Goal: Task Accomplishment & Management: Use online tool/utility

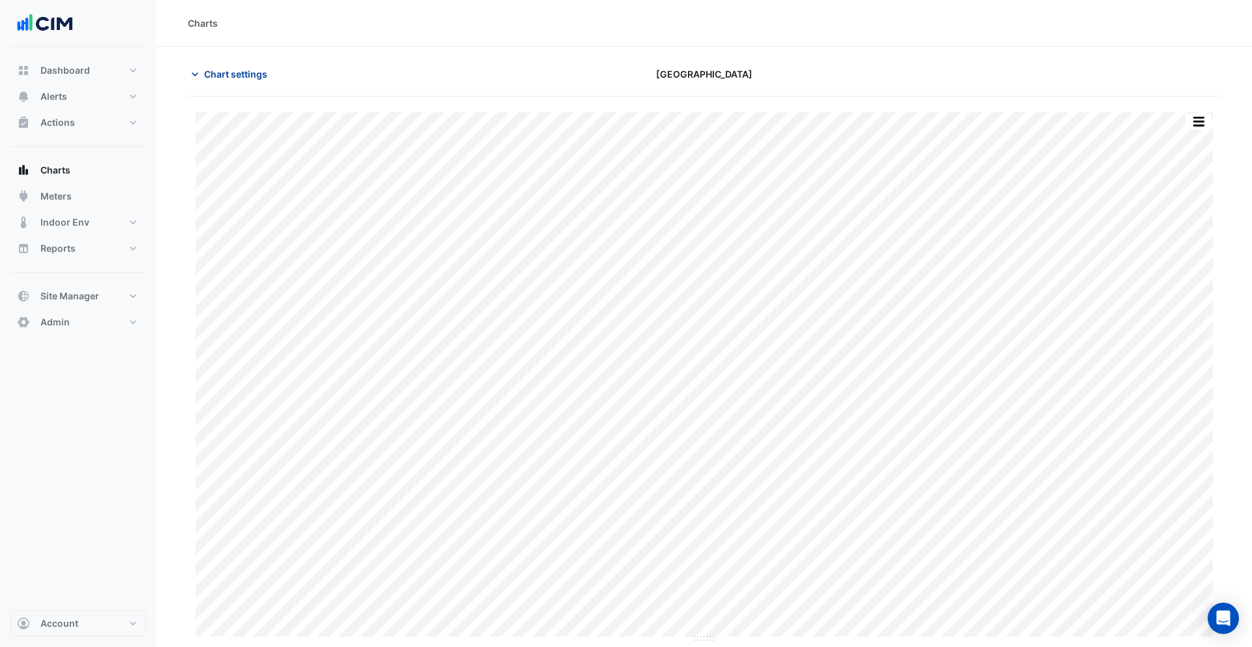
click at [213, 78] on span "Chart settings" at bounding box center [235, 74] width 63 height 14
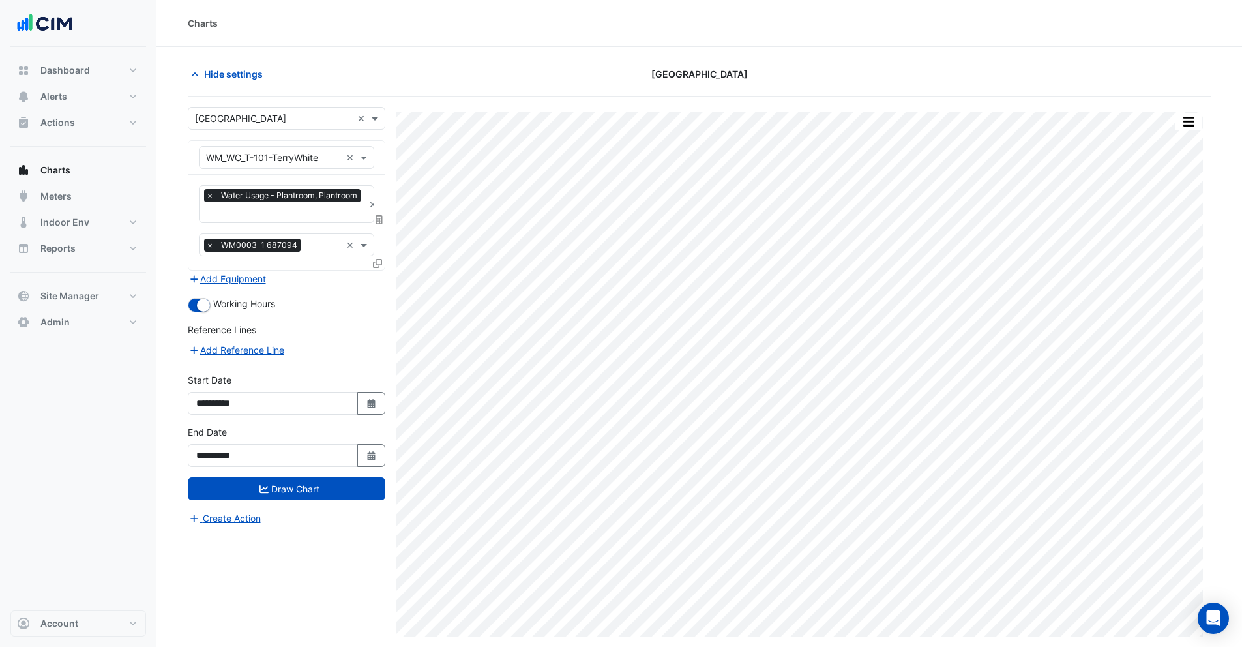
click at [379, 214] on span at bounding box center [380, 219] width 12 height 11
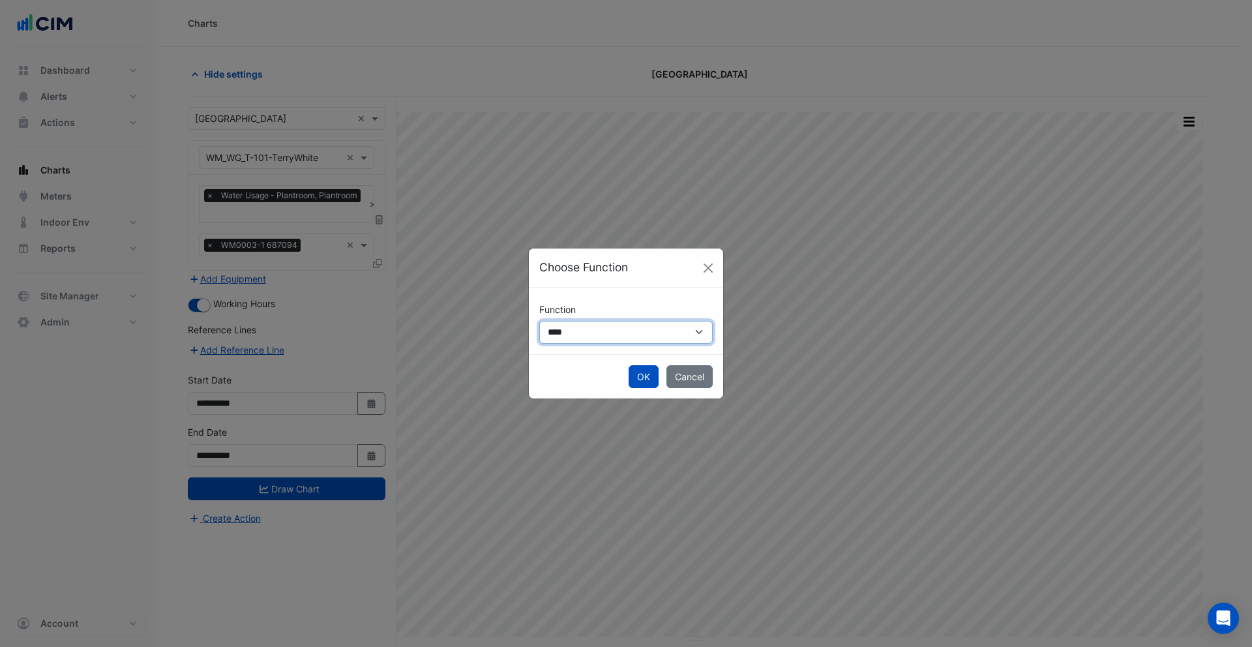
click at [585, 338] on select "**********" at bounding box center [625, 332] width 173 height 23
select select "******"
click at [539, 321] on select "**********" at bounding box center [625, 332] width 173 height 23
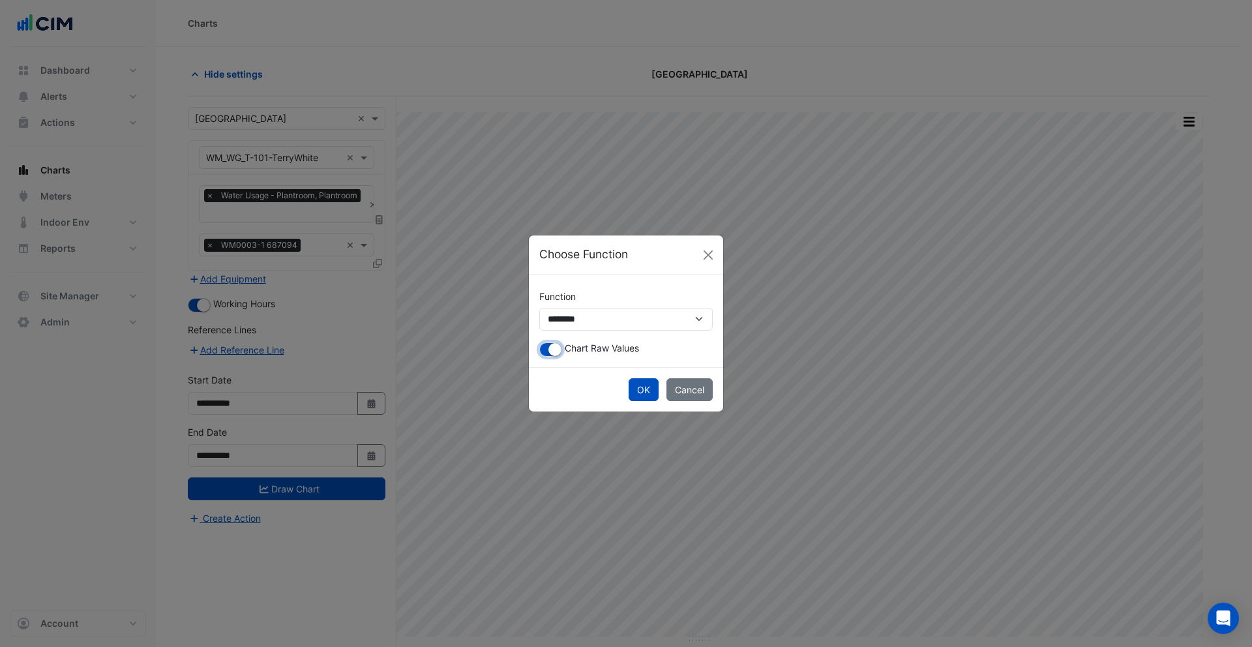
click at [559, 352] on small "button" at bounding box center [554, 349] width 13 height 13
click at [644, 398] on button "OK" at bounding box center [643, 389] width 30 height 23
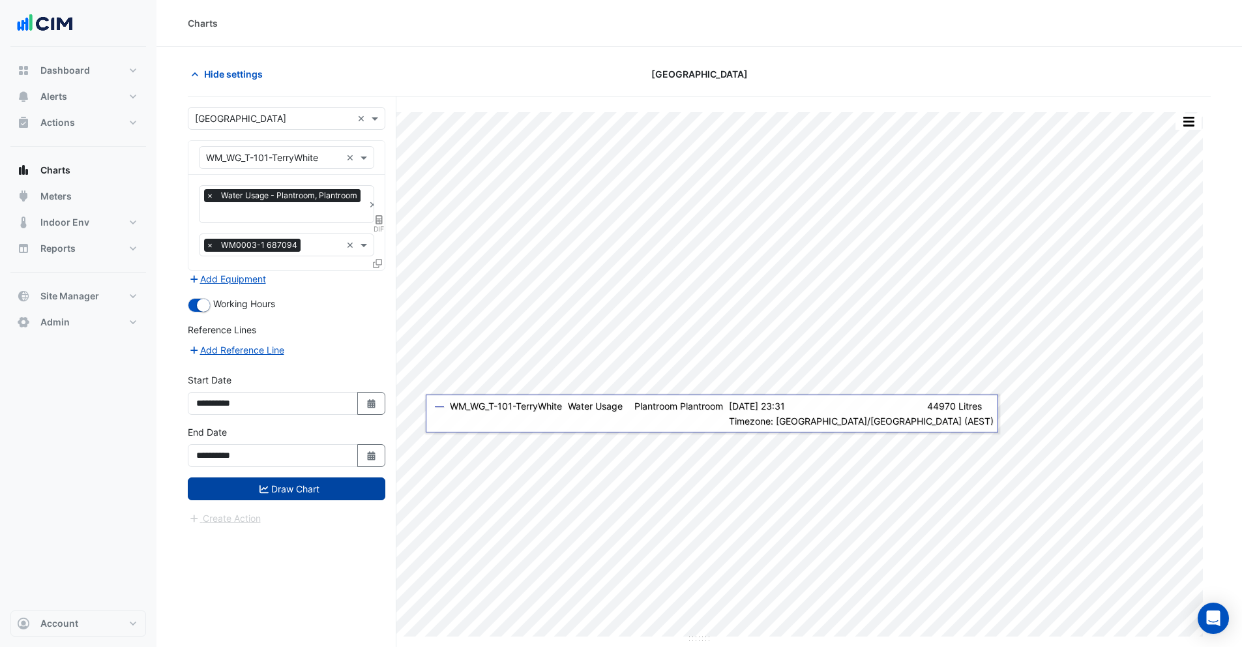
click at [267, 490] on icon "submit" at bounding box center [263, 488] width 9 height 8
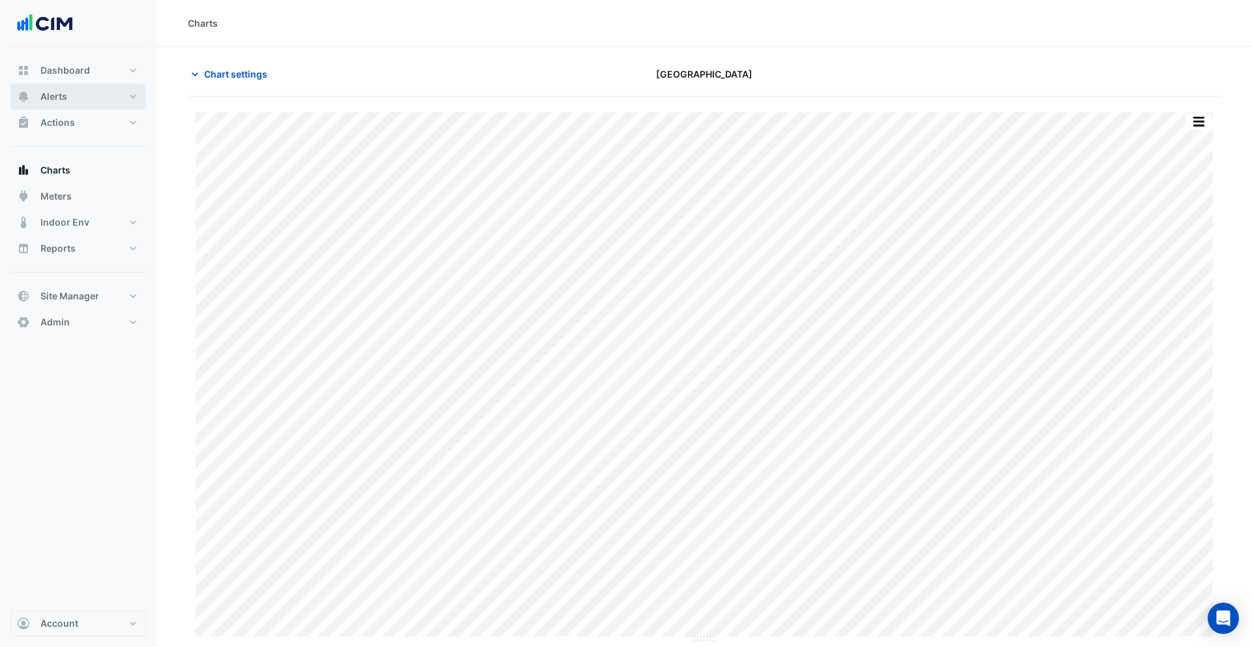
click at [70, 96] on button "Alerts" at bounding box center [78, 96] width 136 height 26
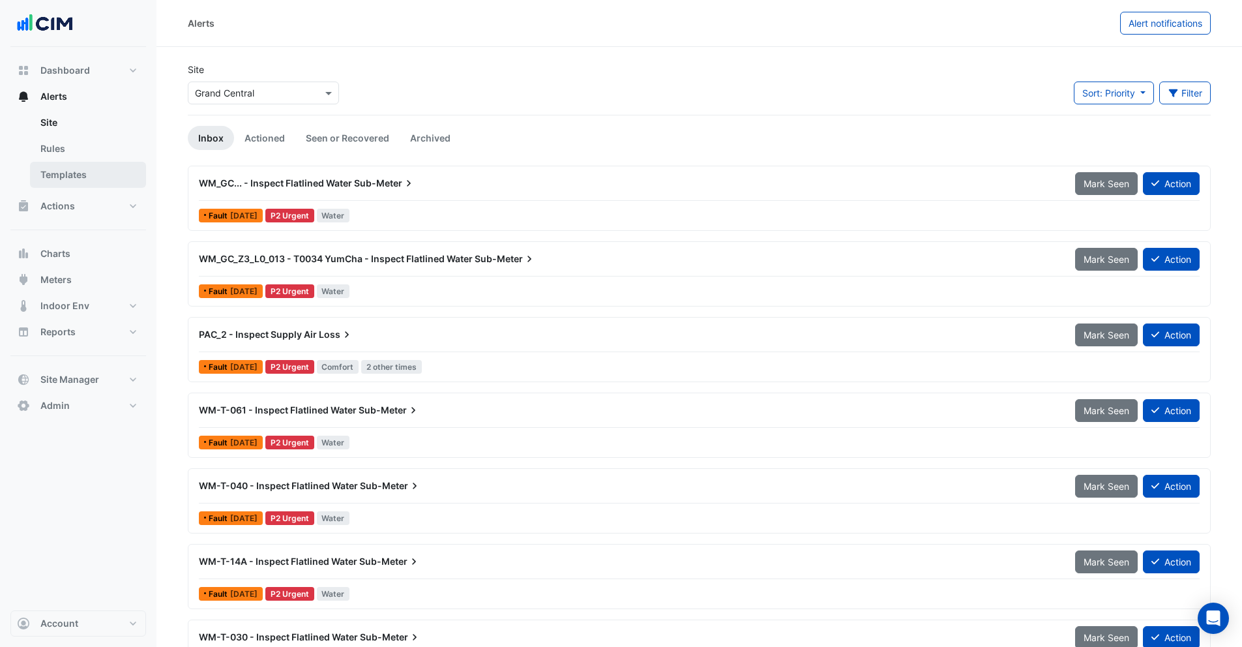
click at [74, 179] on link "Templates" at bounding box center [88, 175] width 116 height 26
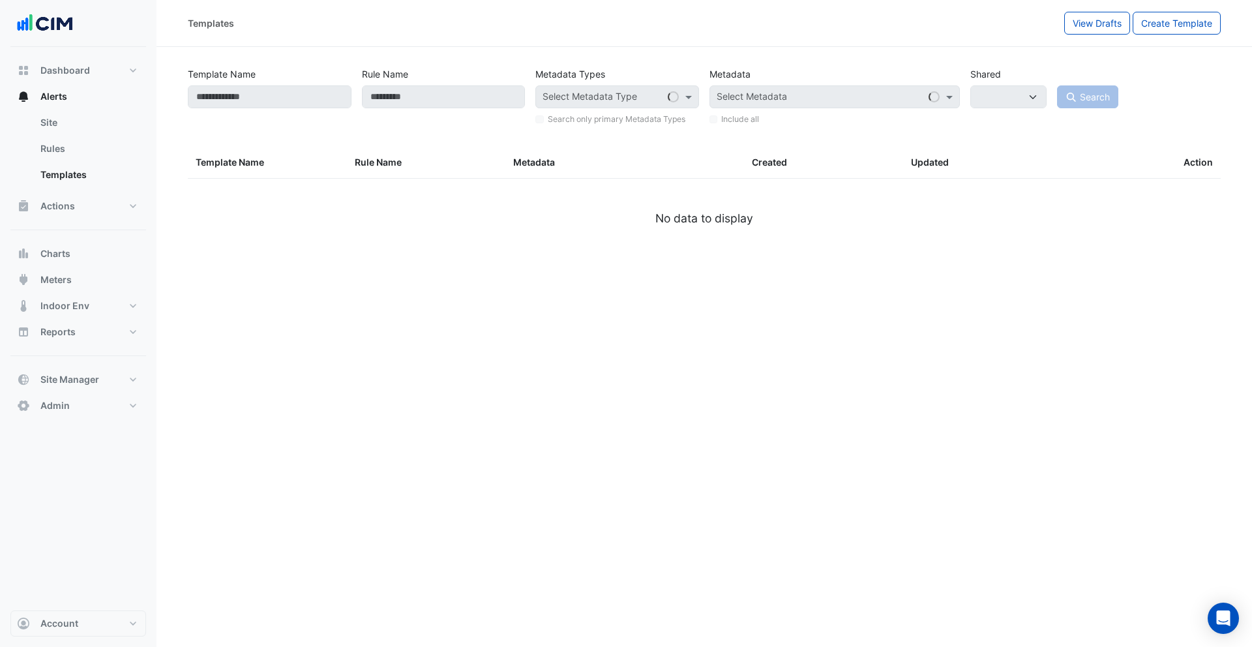
select select
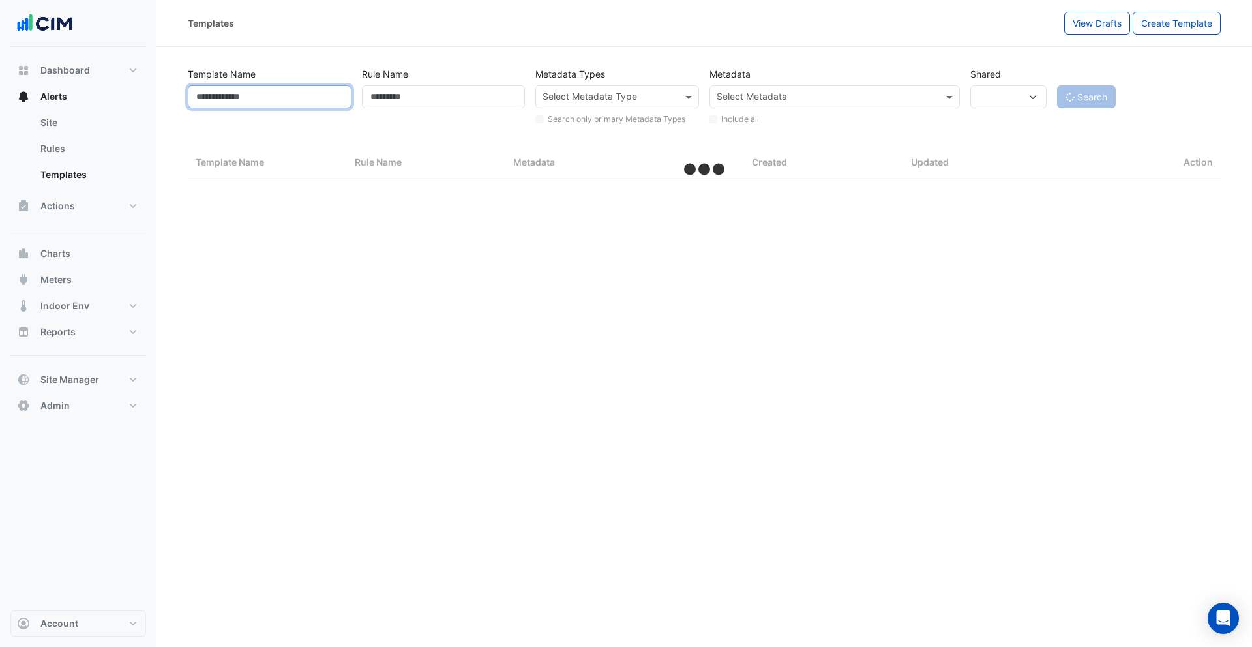
click at [225, 94] on input "Template Name" at bounding box center [270, 96] width 164 height 23
select select "***"
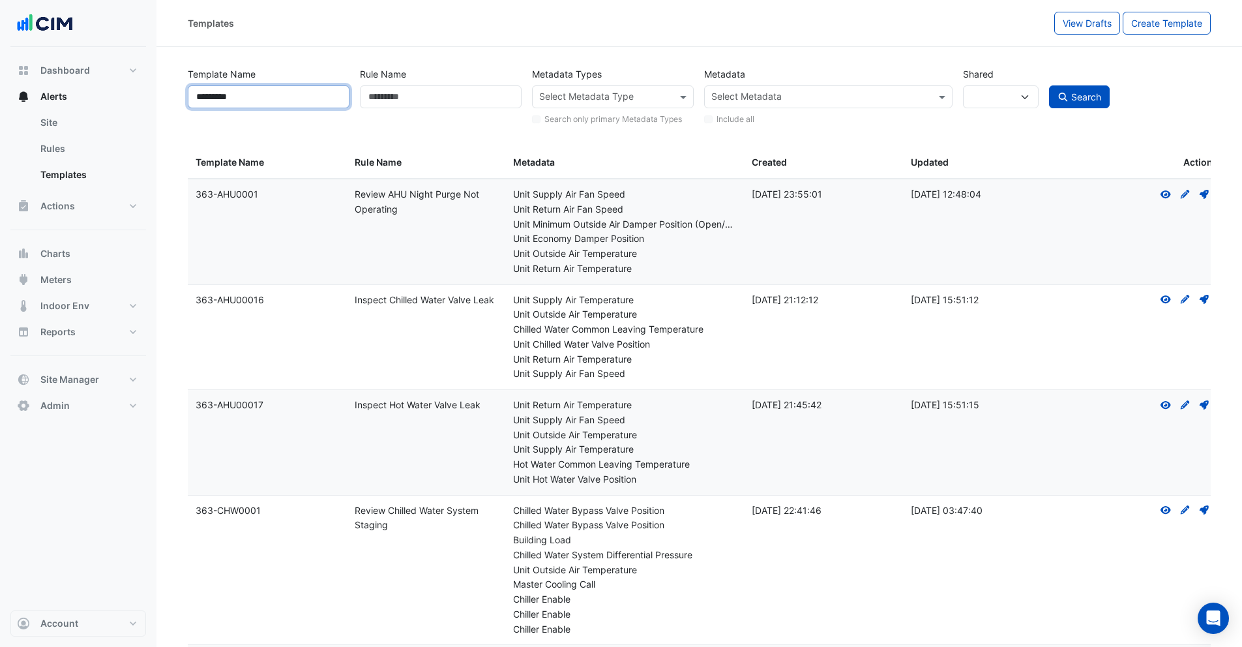
type input "*********"
click at [1049, 85] on button "Search" at bounding box center [1079, 96] width 61 height 23
select select
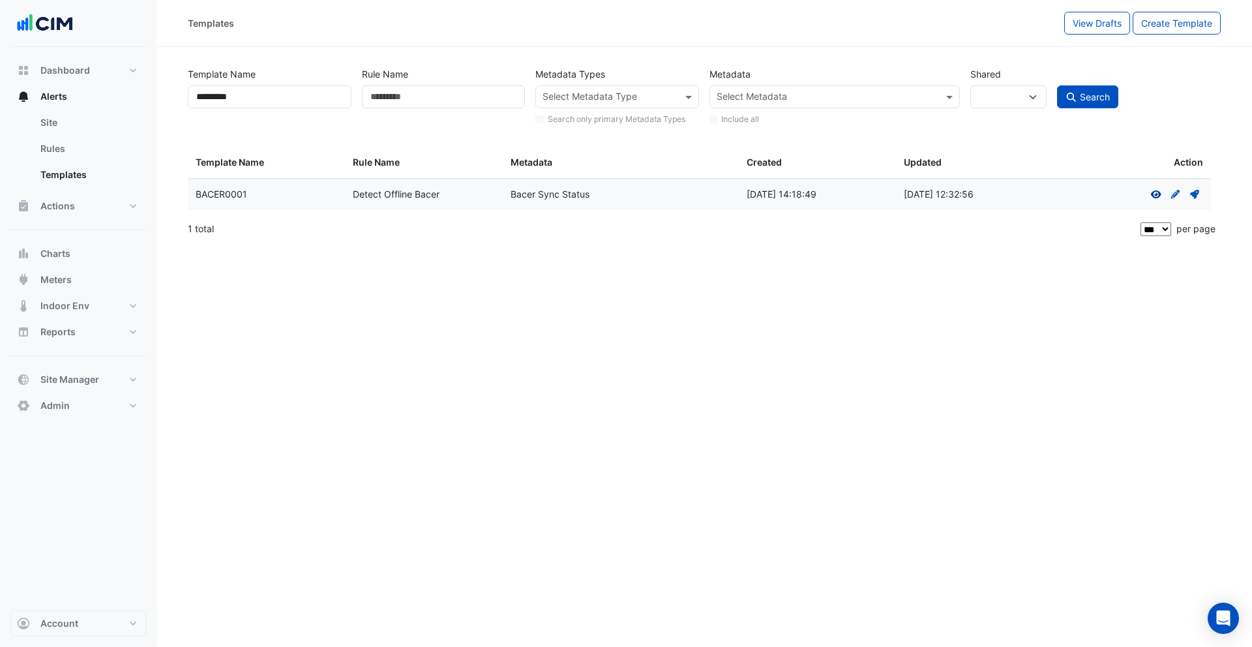
click at [1155, 191] on icon at bounding box center [1155, 194] width 10 height 8
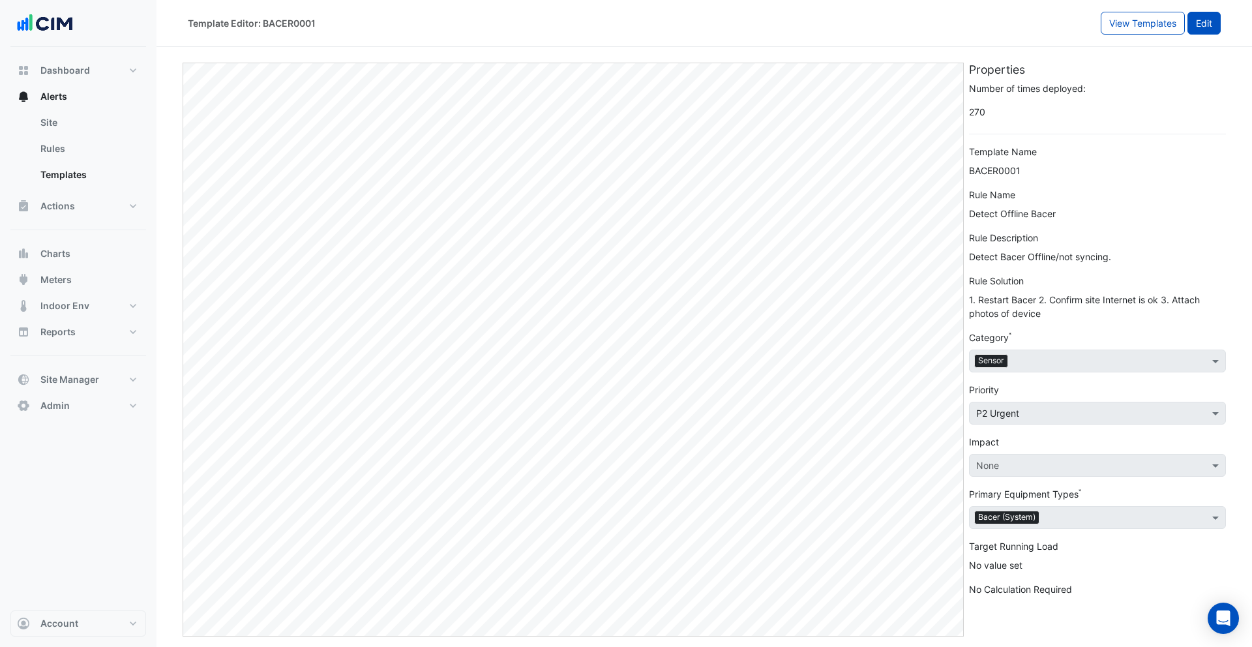
click at [1217, 27] on button "Edit" at bounding box center [1203, 23] width 33 height 23
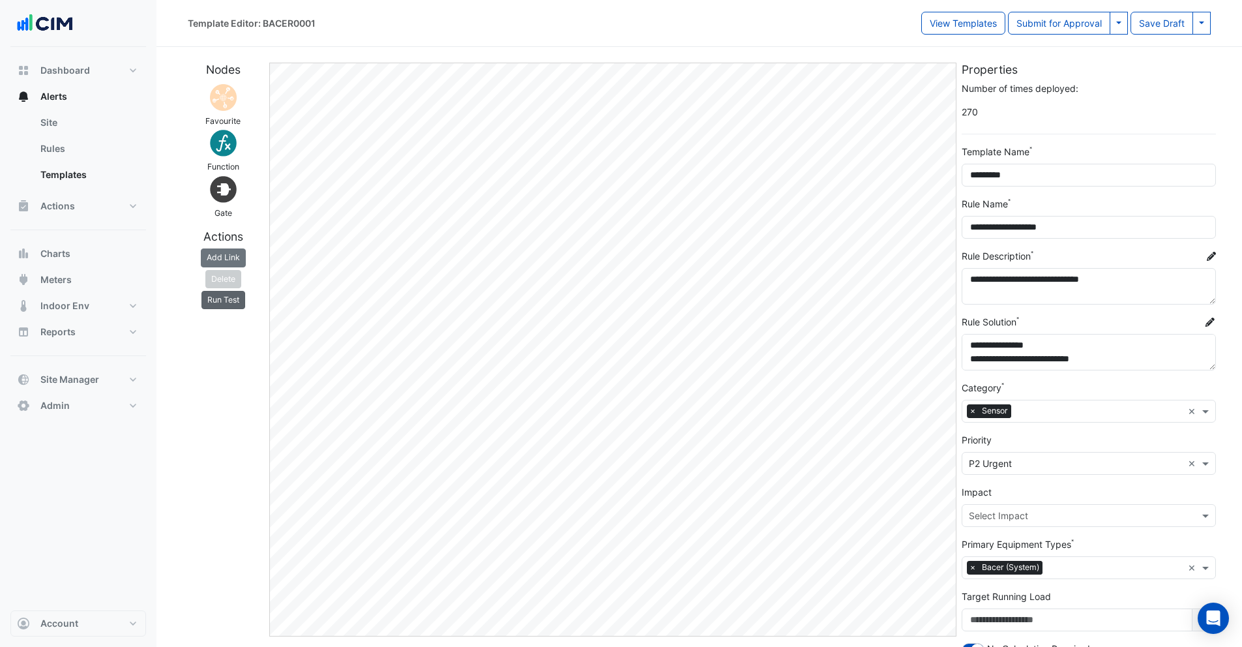
click at [208, 302] on button "Run Test" at bounding box center [223, 300] width 44 height 18
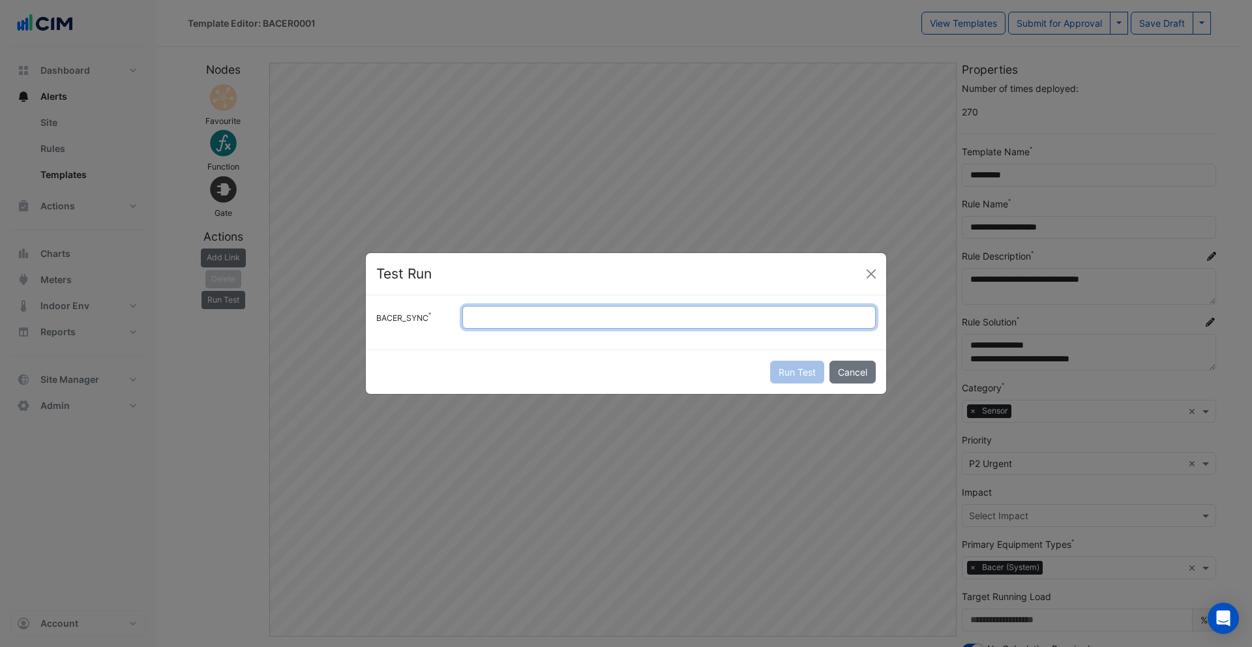
click at [497, 312] on input "*" at bounding box center [668, 317] width 413 height 23
type input "*"
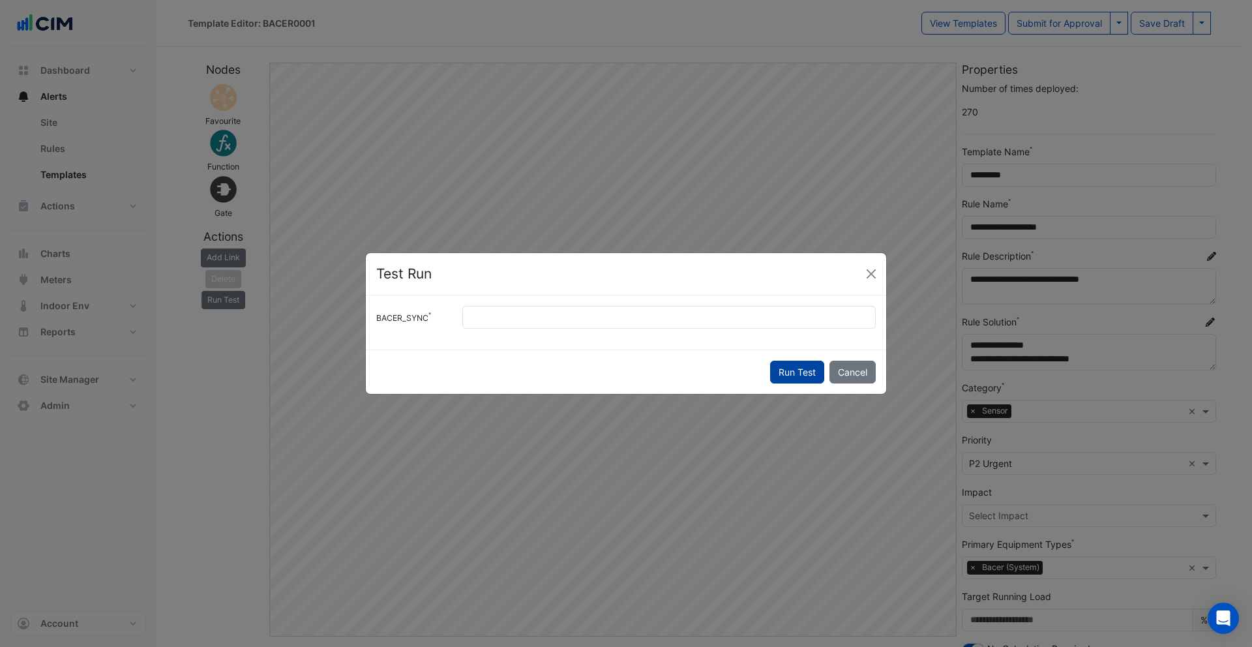
click at [802, 372] on button "Run Test" at bounding box center [797, 371] width 54 height 23
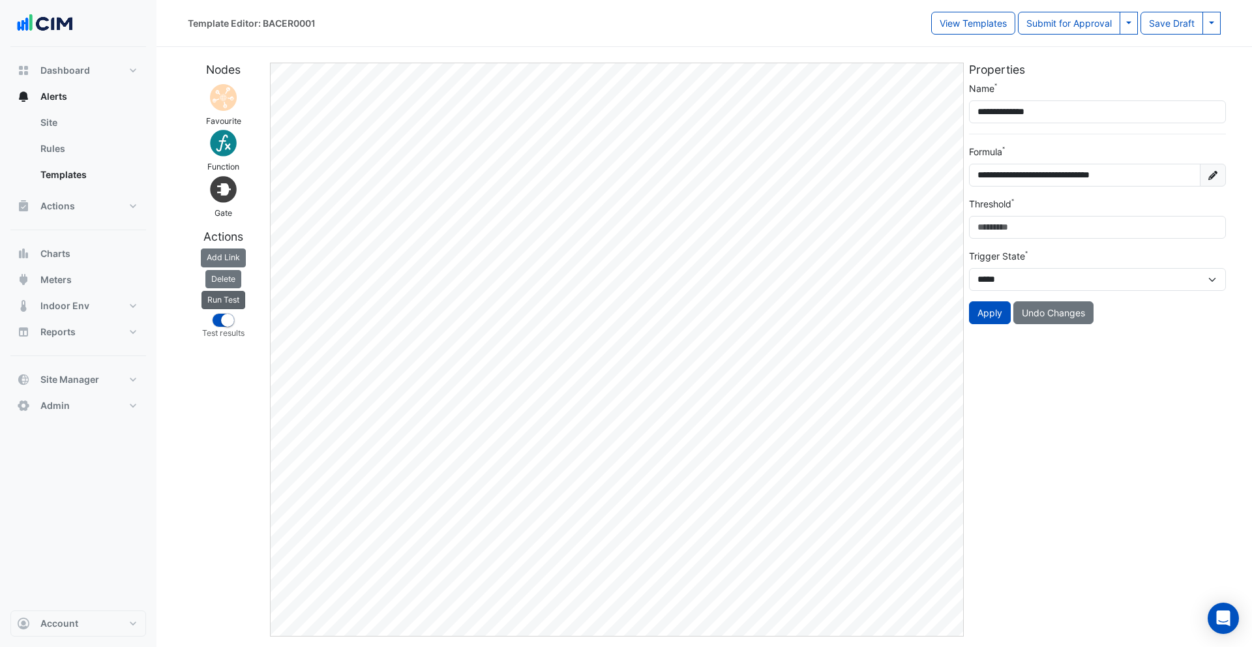
click at [226, 304] on button "Run Test" at bounding box center [223, 300] width 44 height 18
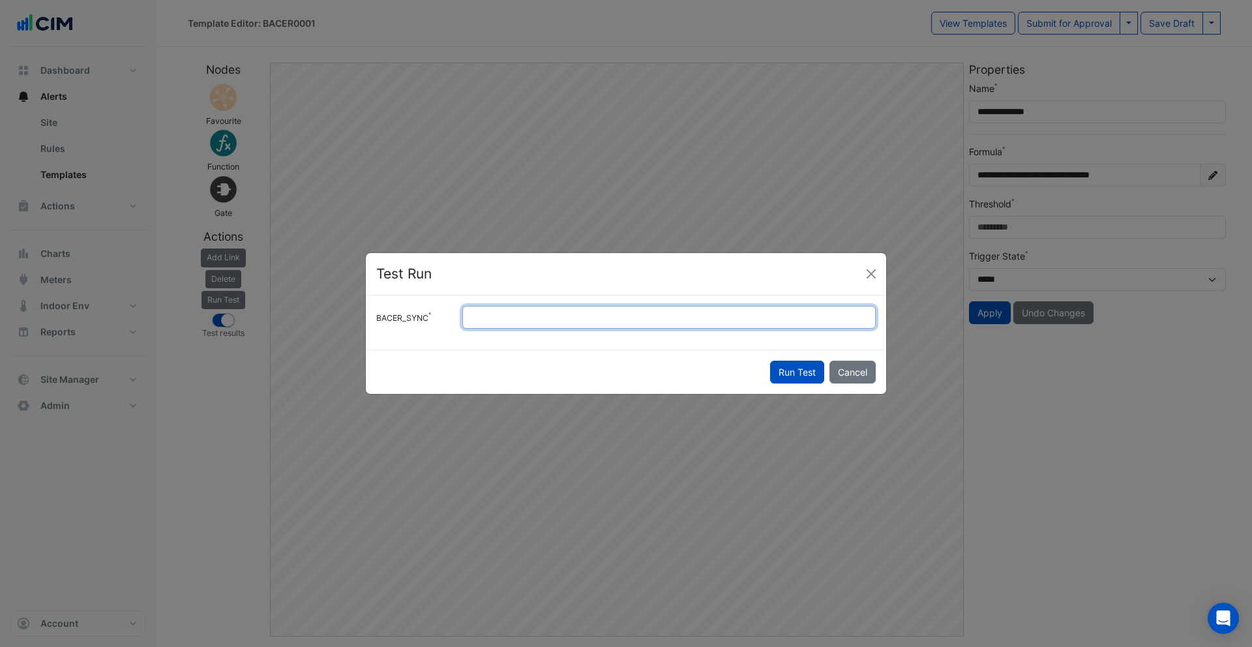
click at [470, 315] on input "*" at bounding box center [668, 317] width 413 height 23
type input "*"
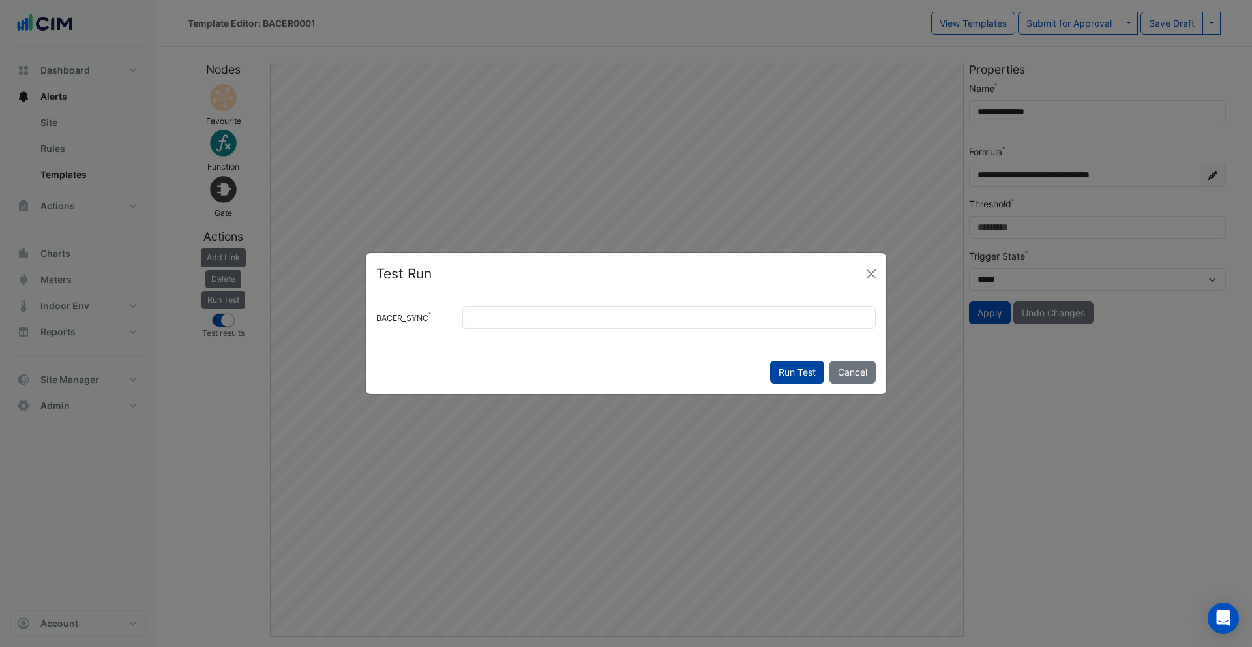
click at [789, 370] on button "Run Test" at bounding box center [797, 371] width 54 height 23
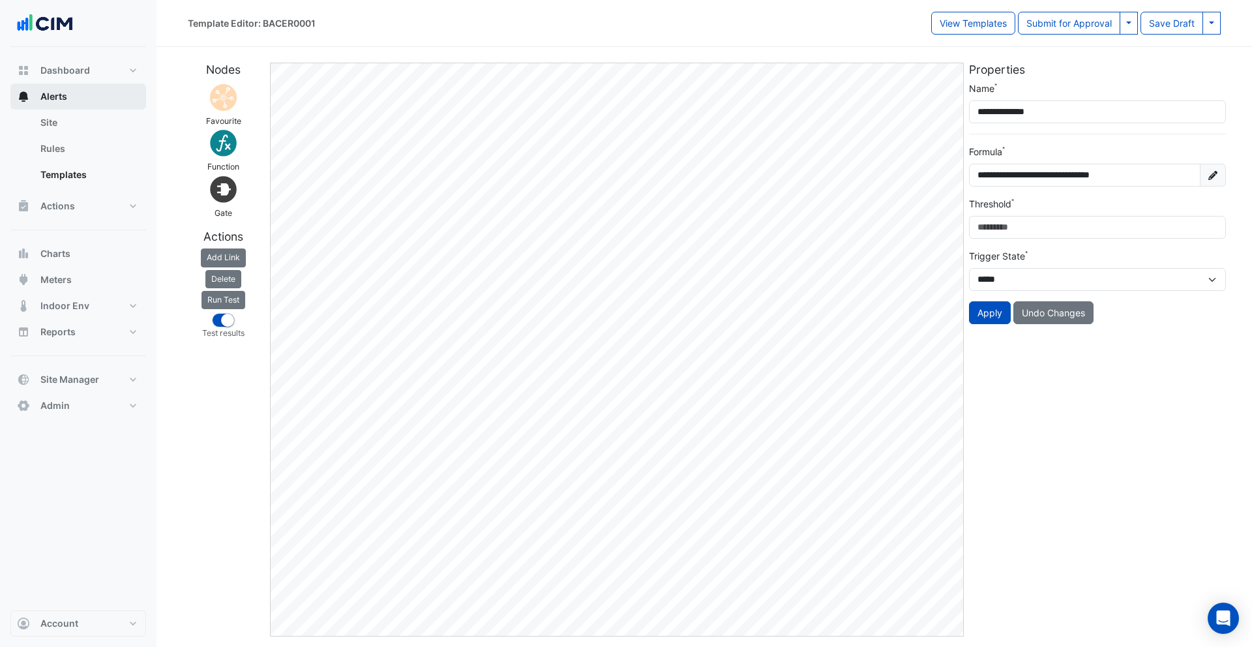
click at [72, 94] on button "Alerts" at bounding box center [78, 96] width 136 height 26
click at [68, 126] on link "Site" at bounding box center [88, 123] width 116 height 26
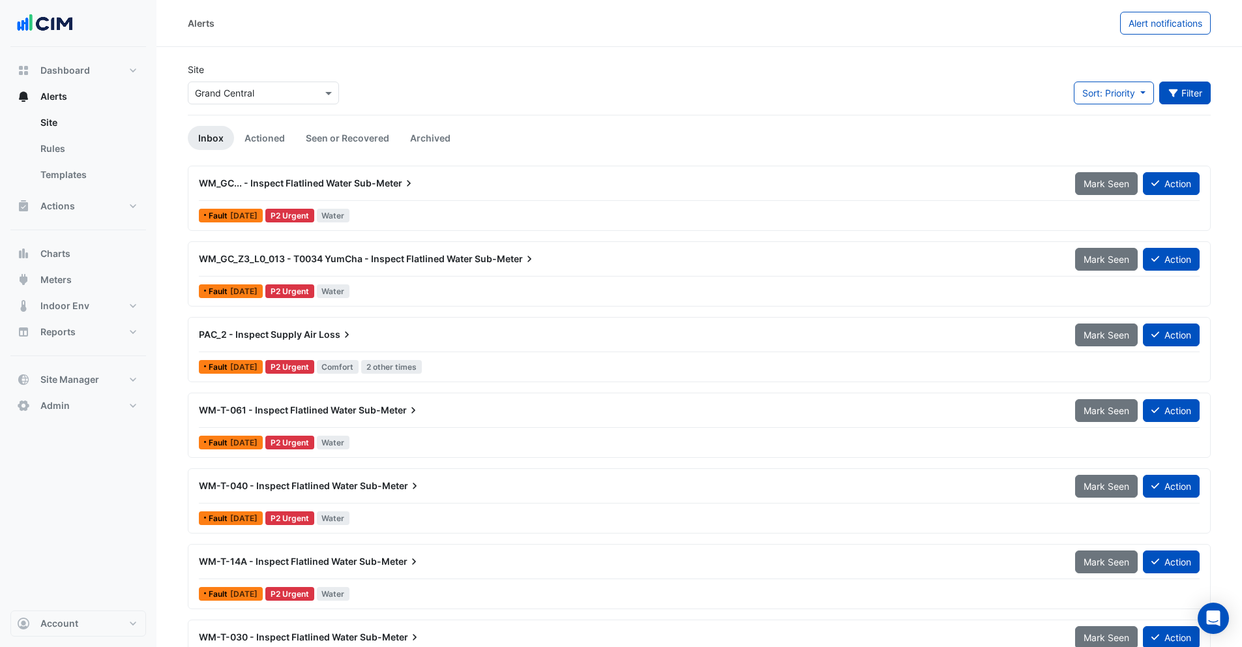
click at [1199, 89] on button "Filter" at bounding box center [1185, 92] width 52 height 23
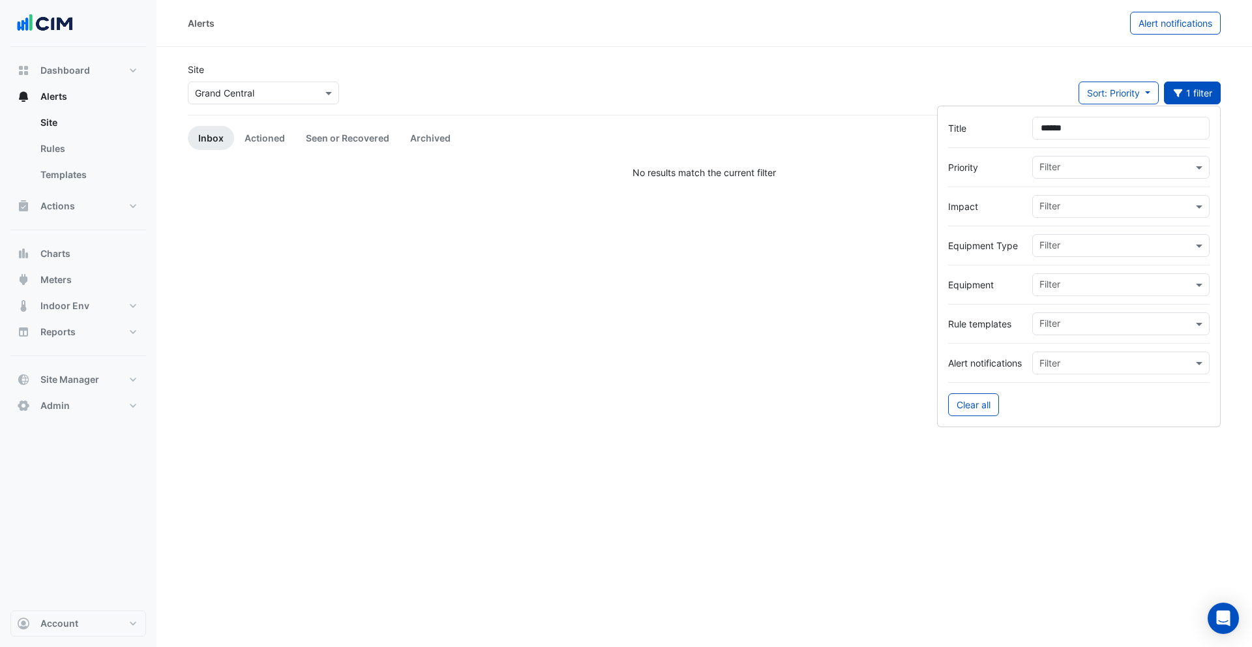
type input "*******"
click at [223, 96] on input "text" at bounding box center [250, 94] width 111 height 14
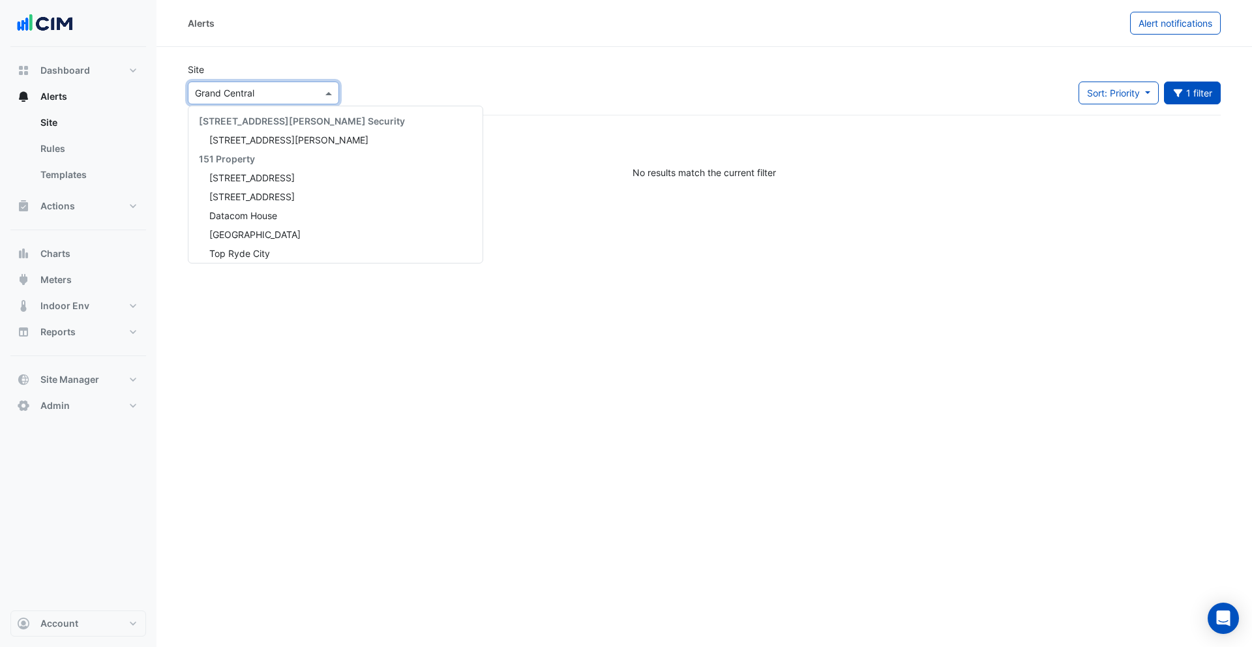
scroll to position [17793, 0]
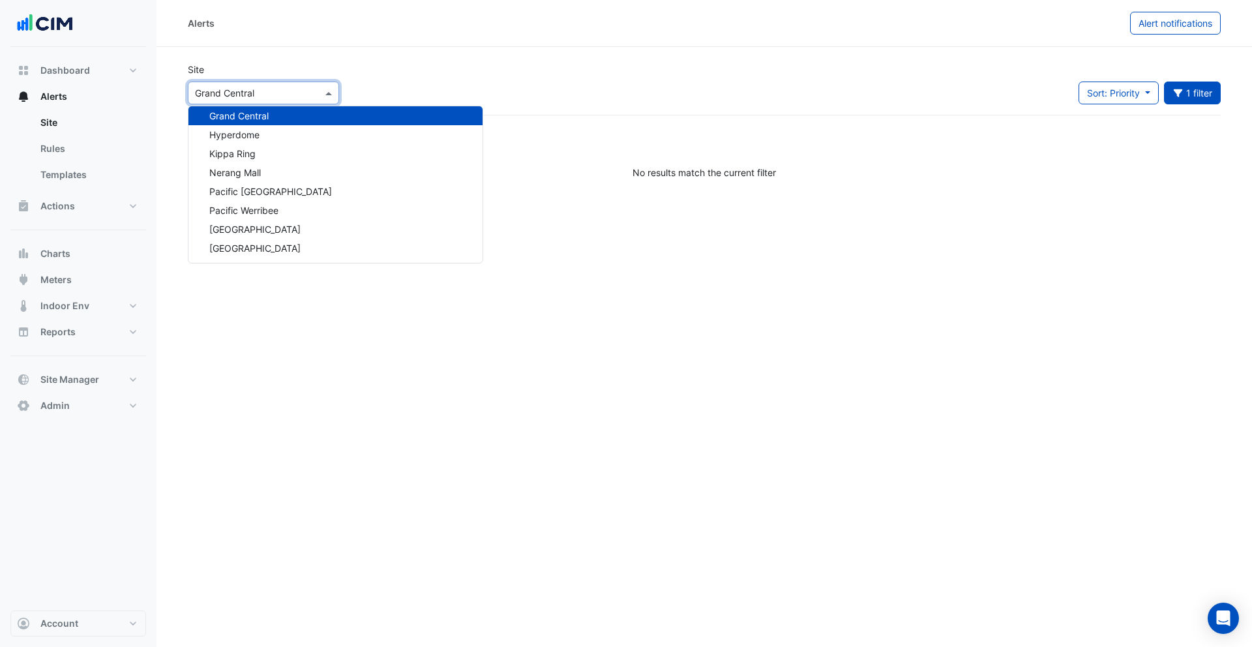
click at [416, 106] on div "Grand Central" at bounding box center [335, 115] width 294 height 19
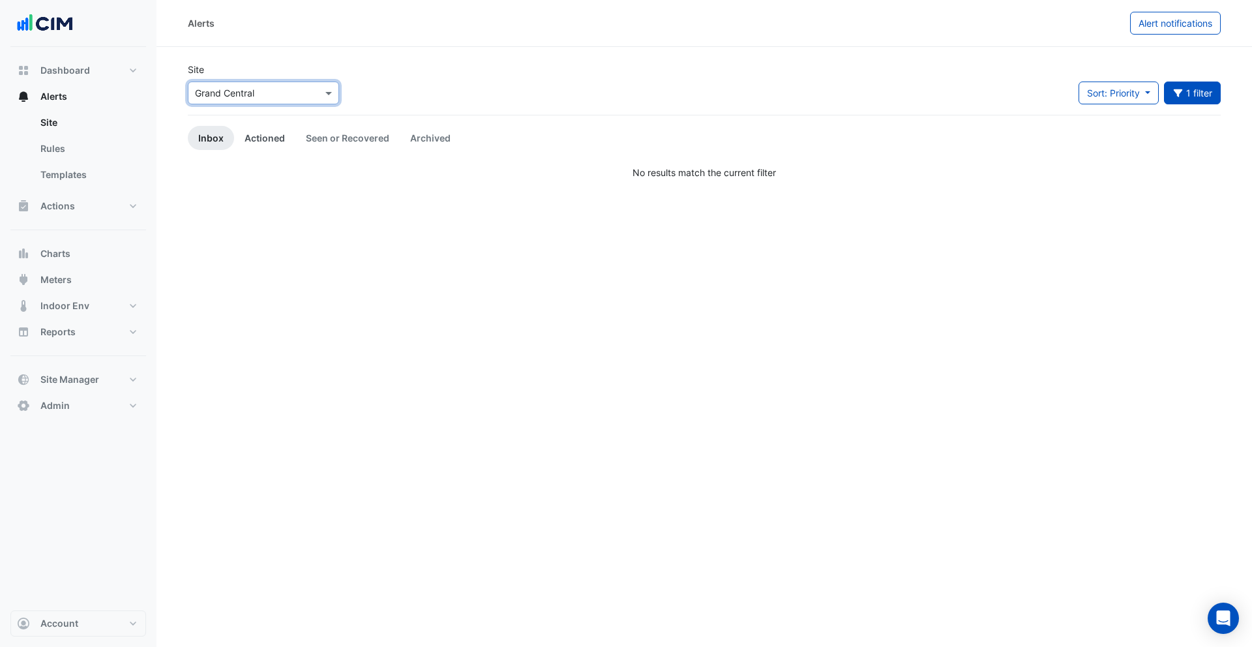
click at [280, 136] on link "Actioned" at bounding box center [264, 138] width 61 height 24
click at [339, 133] on link "Seen or Recovered" at bounding box center [347, 138] width 104 height 24
click at [265, 100] on div "Select a Site × Grand Central" at bounding box center [263, 92] width 151 height 23
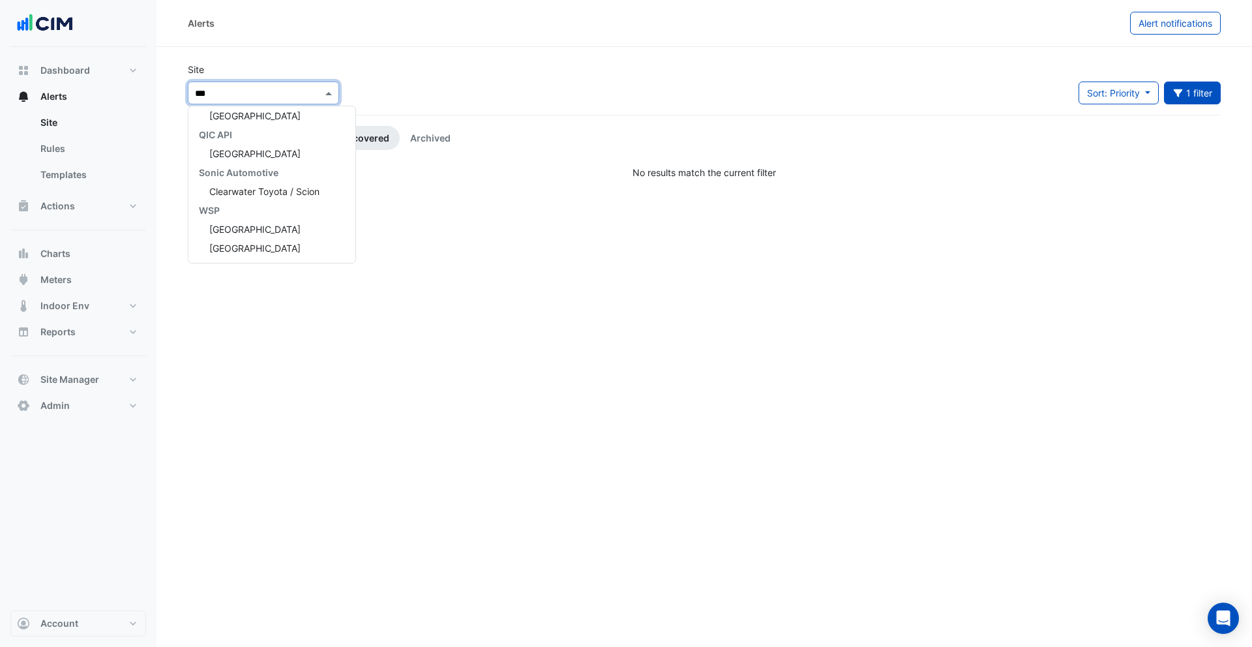
scroll to position [251, 0]
type input "*"
type input "****"
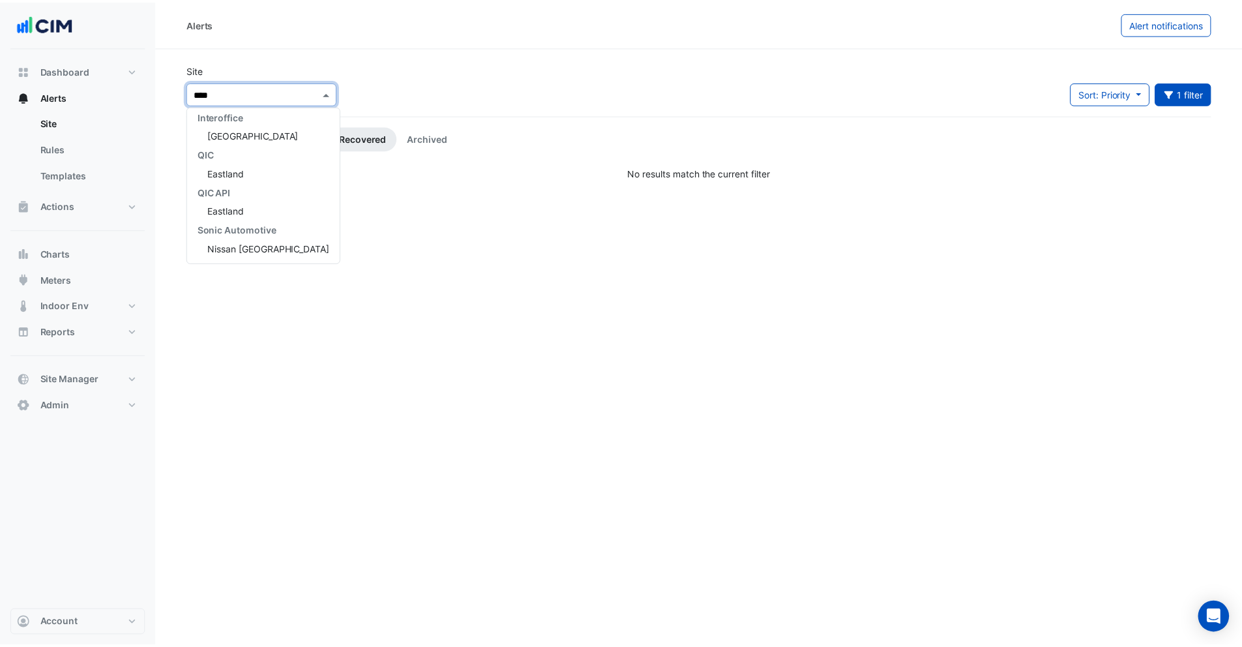
scroll to position [24, 0]
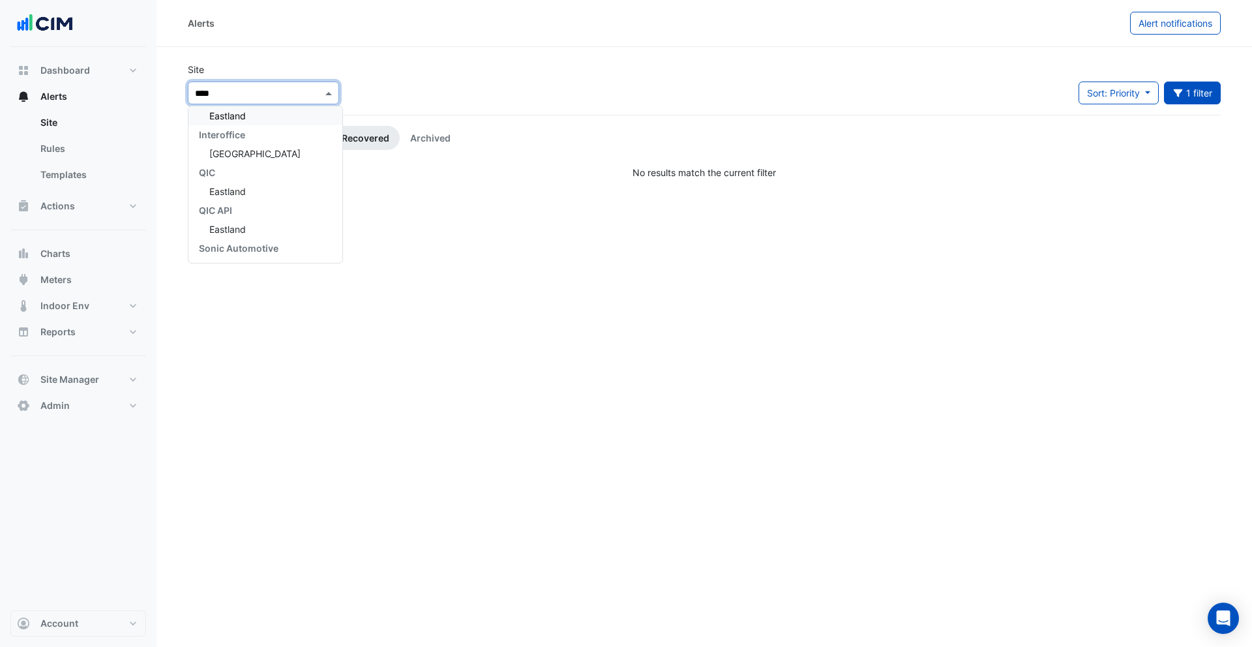
click at [243, 117] on span "Eastland" at bounding box center [227, 115] width 37 height 11
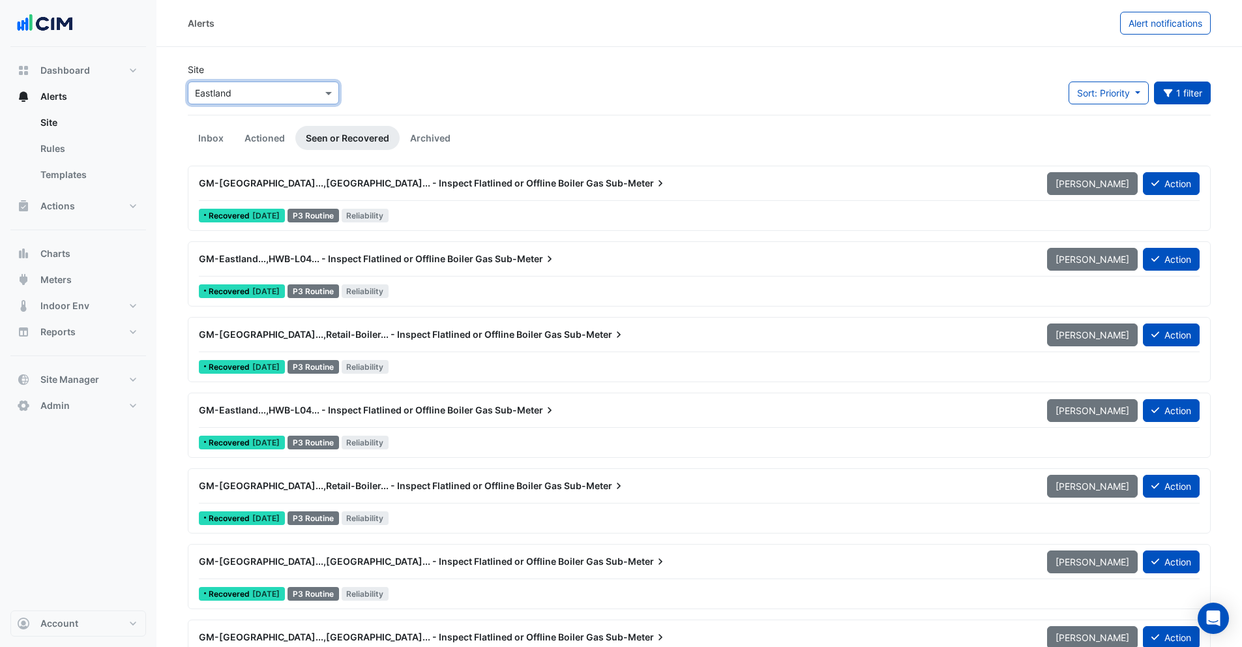
click at [467, 212] on div "Recovered 3 weeks ago P3 Routine Reliability" at bounding box center [699, 215] width 1003 height 19
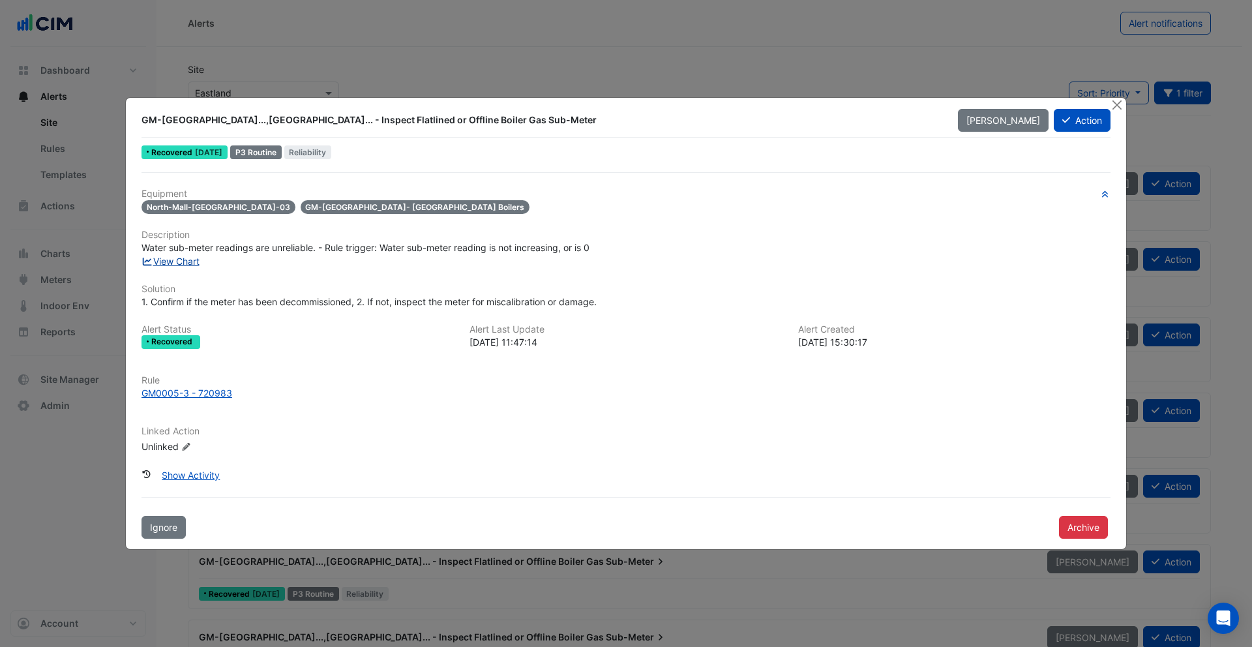
click at [190, 264] on link "View Chart" at bounding box center [170, 261] width 58 height 11
drag, startPoint x: 310, startPoint y: 121, endPoint x: 420, endPoint y: 122, distance: 110.8
click at [417, 123] on div "GM-Eastland...,North-Mall... - Inspect Flatlined or Offline Boiler Gas Sub-Meter" at bounding box center [541, 119] width 800 height 13
click at [421, 121] on div "GM-Eastland...,North-Mall... - Inspect Flatlined or Offline Boiler Gas Sub-Meter" at bounding box center [541, 119] width 800 height 13
click at [1115, 104] on button "Close" at bounding box center [1116, 105] width 14 height 14
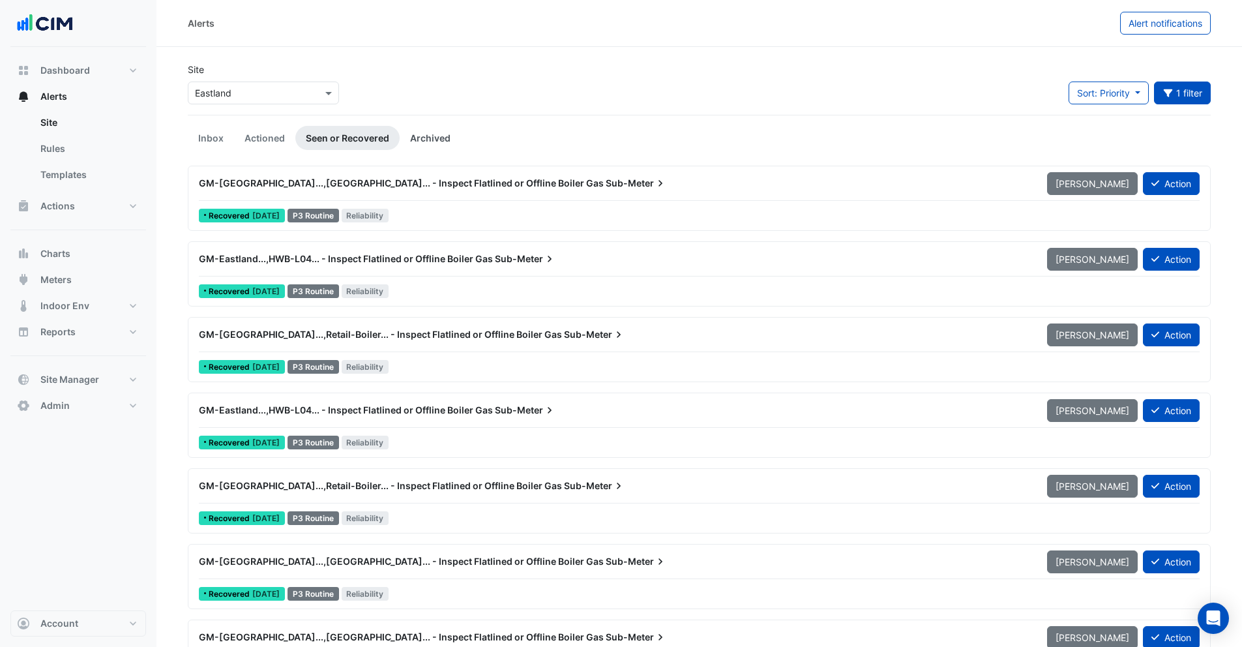
click at [445, 130] on link "Archived" at bounding box center [430, 138] width 61 height 24
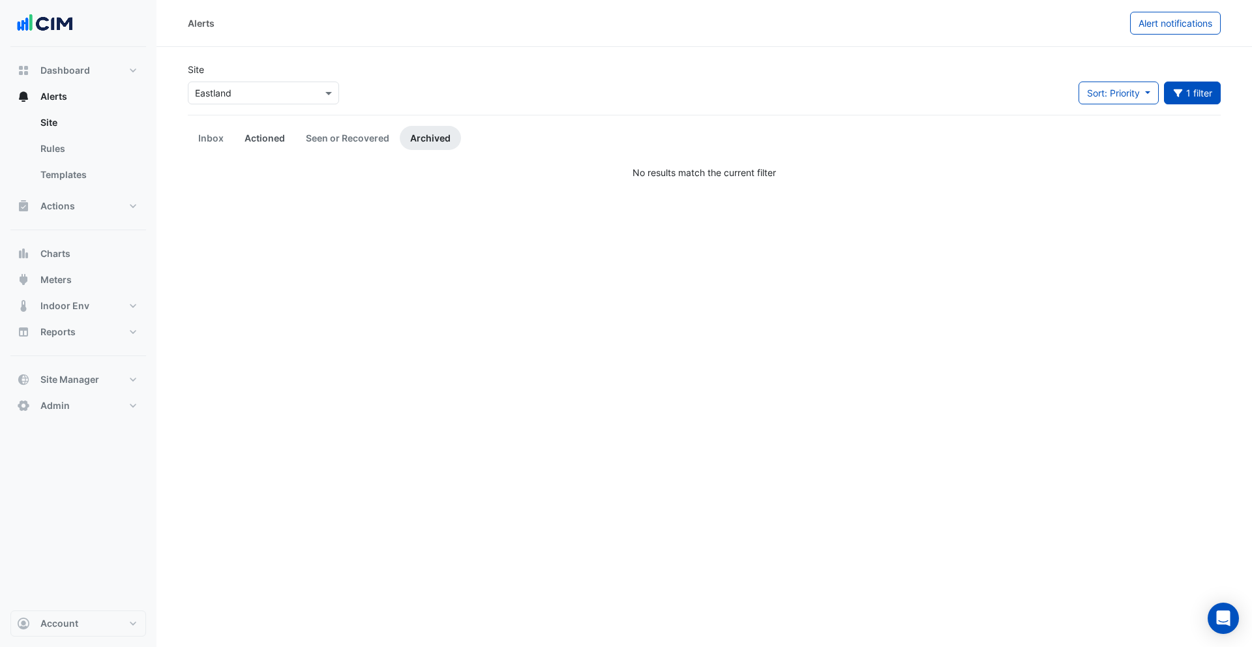
click at [254, 146] on link "Actioned" at bounding box center [264, 138] width 61 height 24
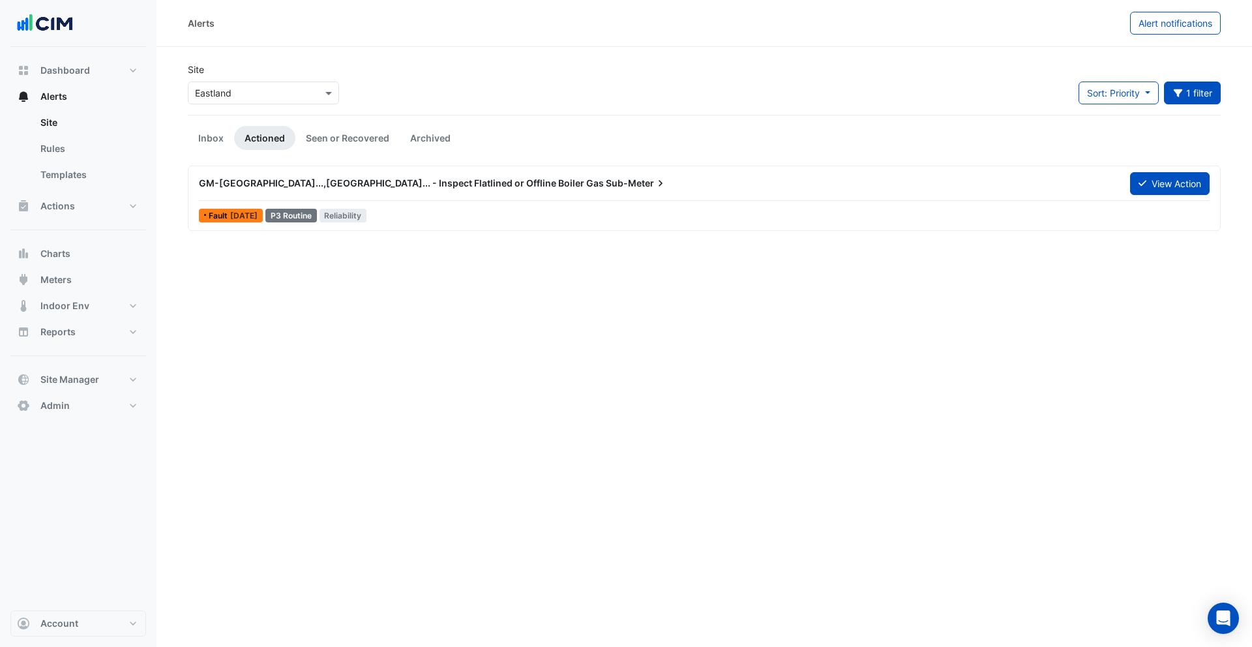
click at [236, 93] on input "text" at bounding box center [250, 94] width 111 height 14
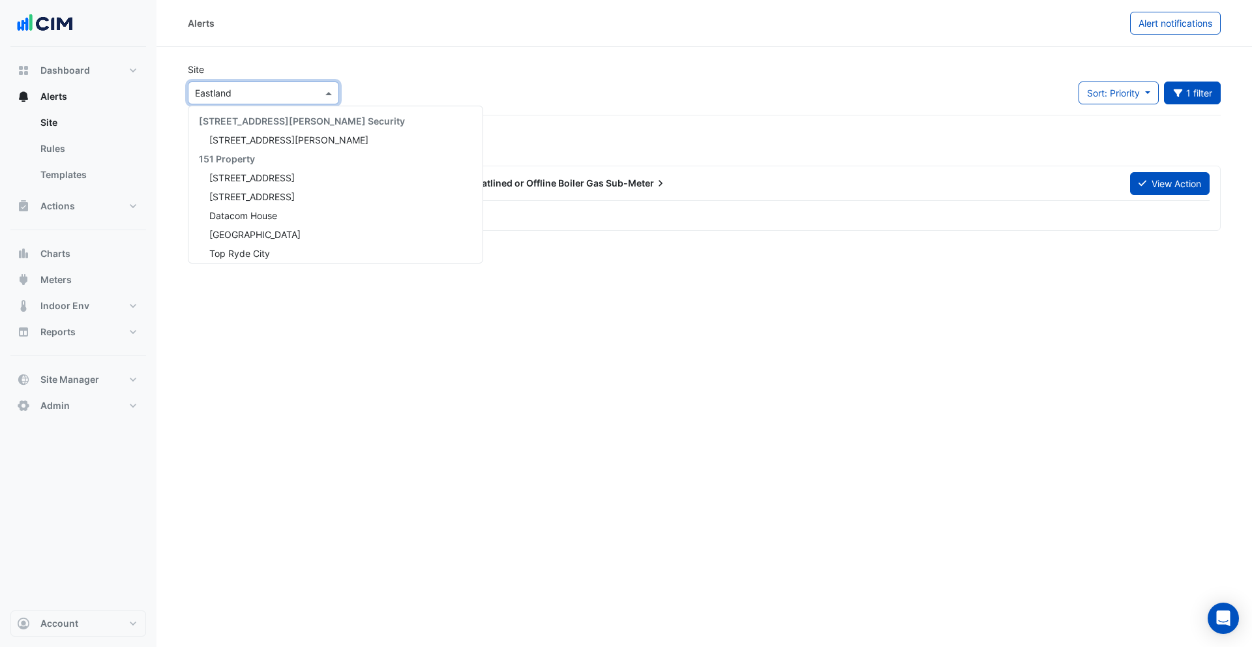
scroll to position [705, 0]
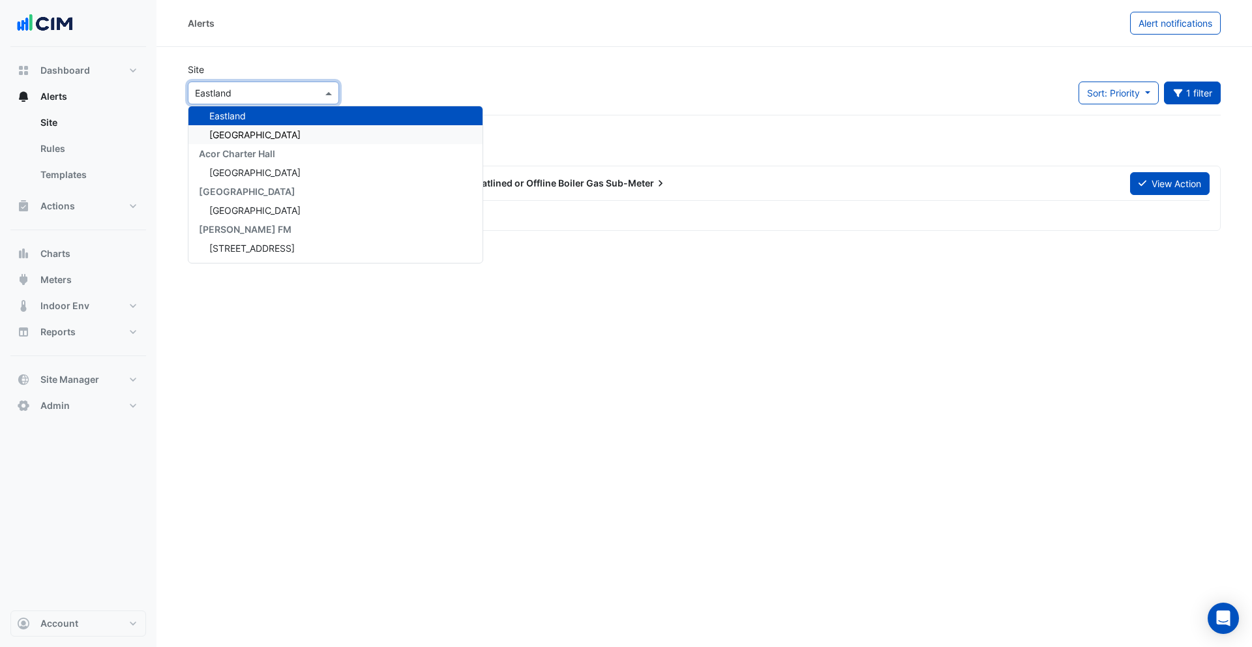
click at [242, 144] on div "Acor Charter Hall" at bounding box center [335, 153] width 294 height 19
click at [243, 139] on span "Watergardens Town Centre" at bounding box center [254, 134] width 91 height 11
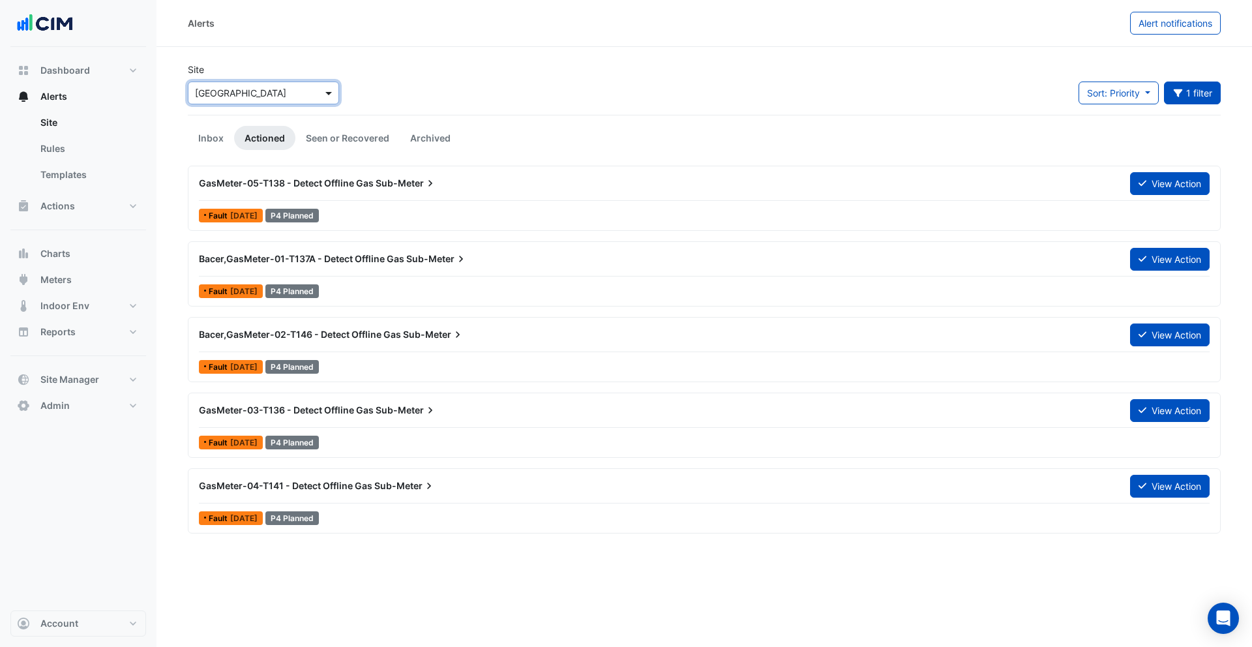
click at [325, 93] on span at bounding box center [330, 93] width 16 height 14
type input "*******"
click at [254, 135] on span "1 Peters Avenue" at bounding box center [288, 139] width 159 height 11
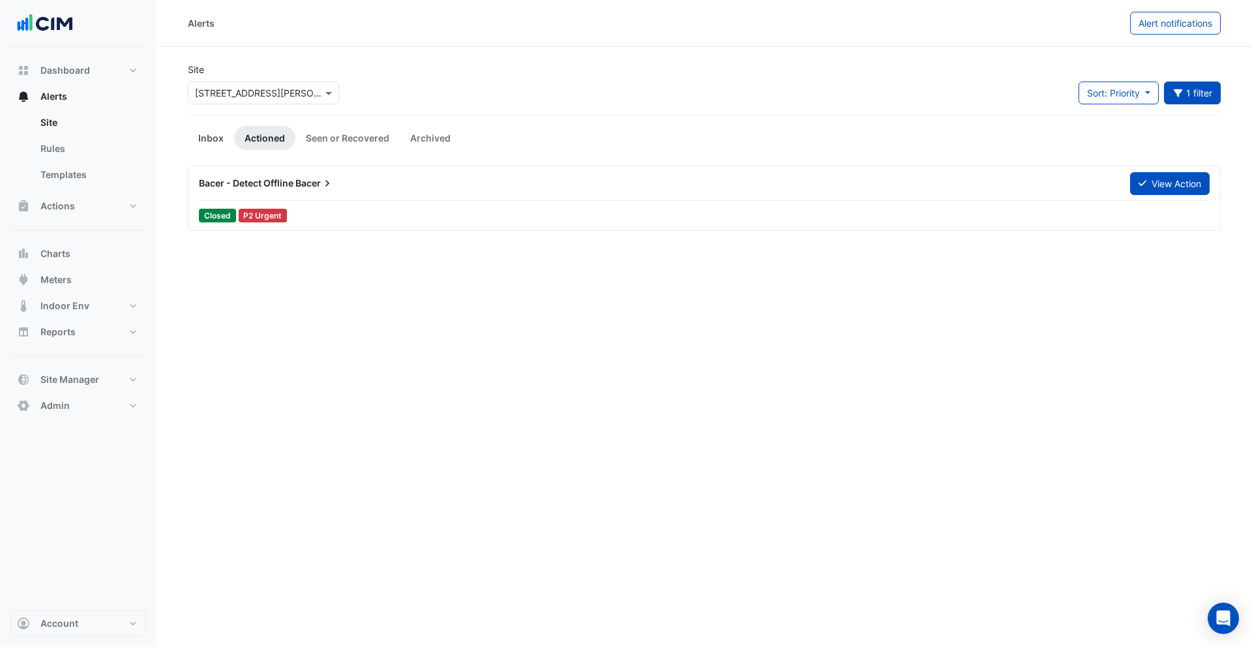
click at [212, 141] on link "Inbox" at bounding box center [211, 138] width 46 height 24
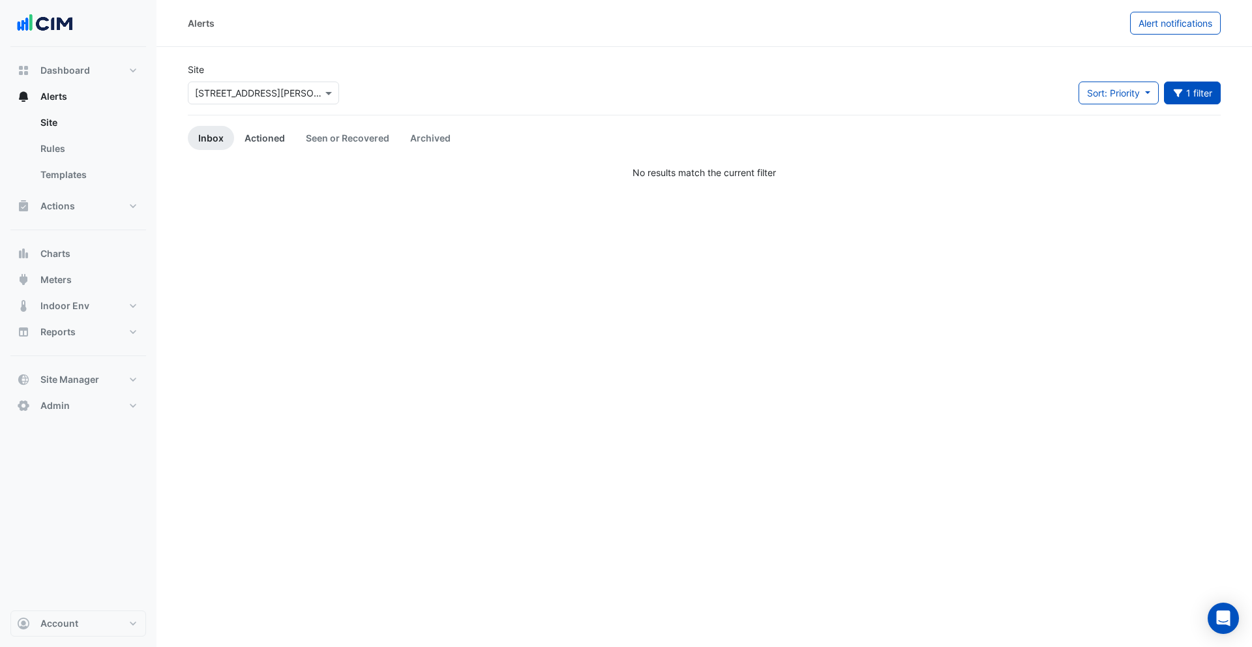
click at [283, 148] on link "Actioned" at bounding box center [264, 138] width 61 height 24
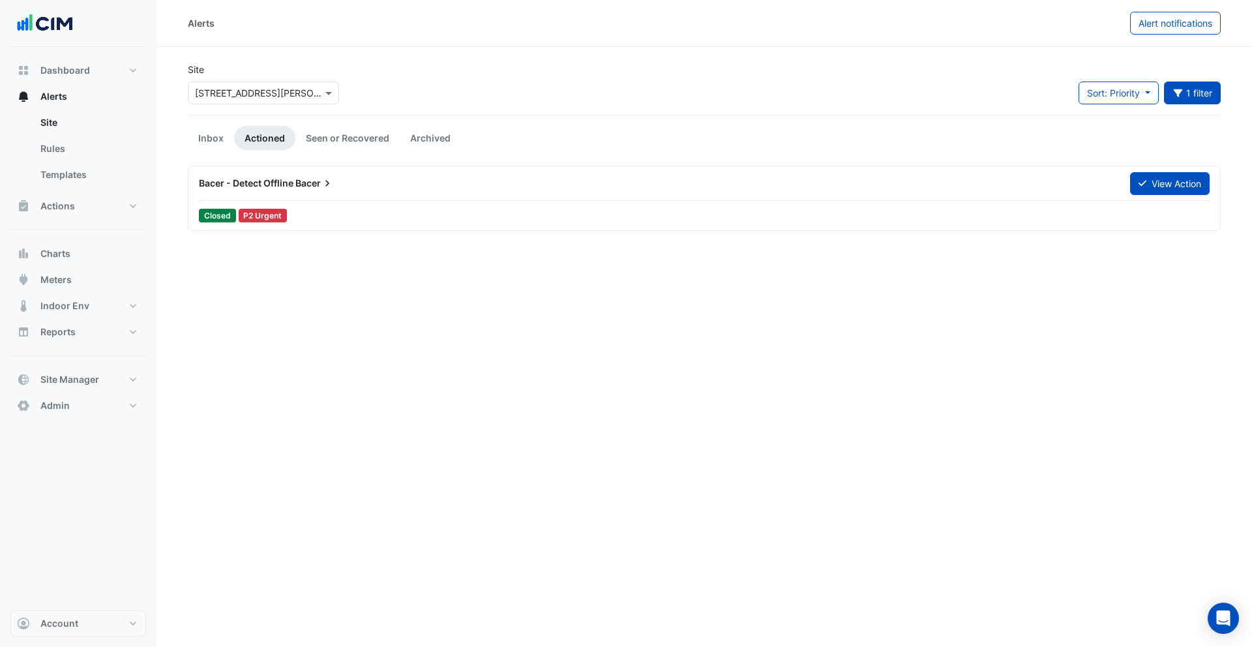
click at [365, 194] on div "Bacer - Detect Offline Bacer" at bounding box center [656, 182] width 931 height 23
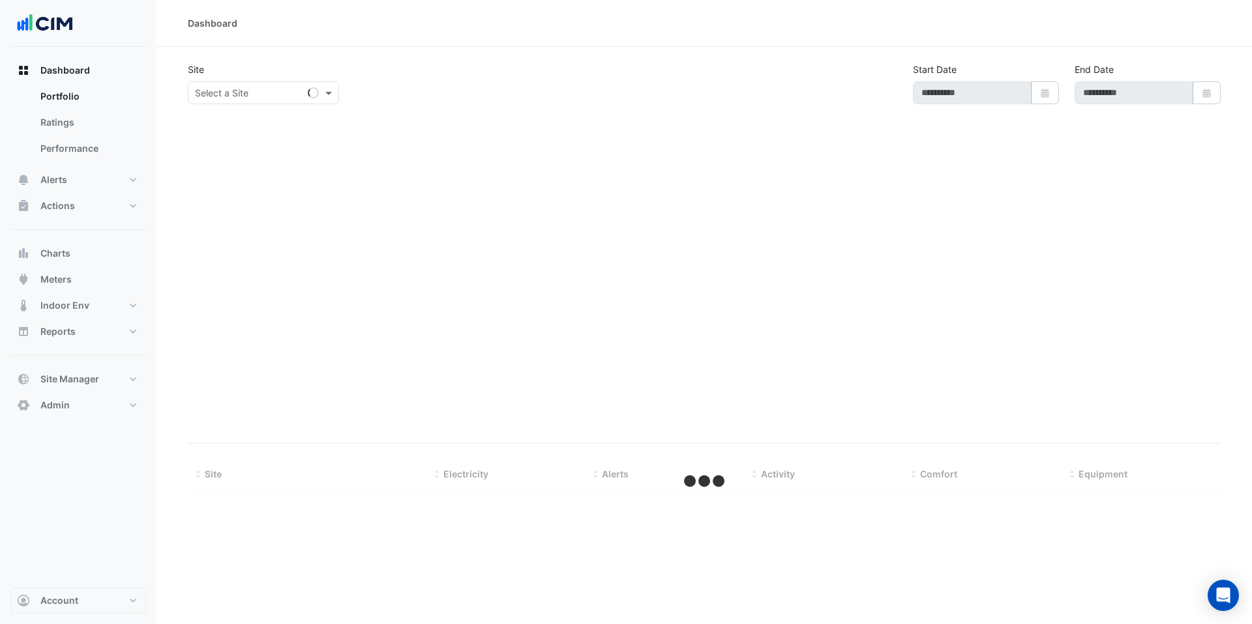
select select "***"
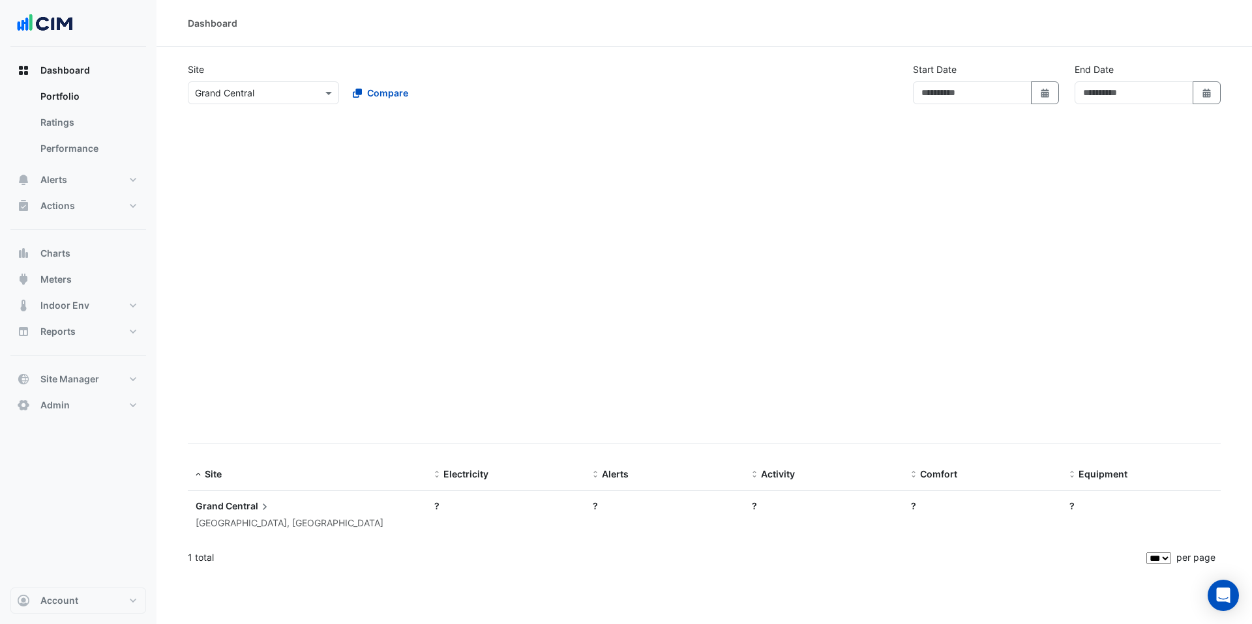
type input "**********"
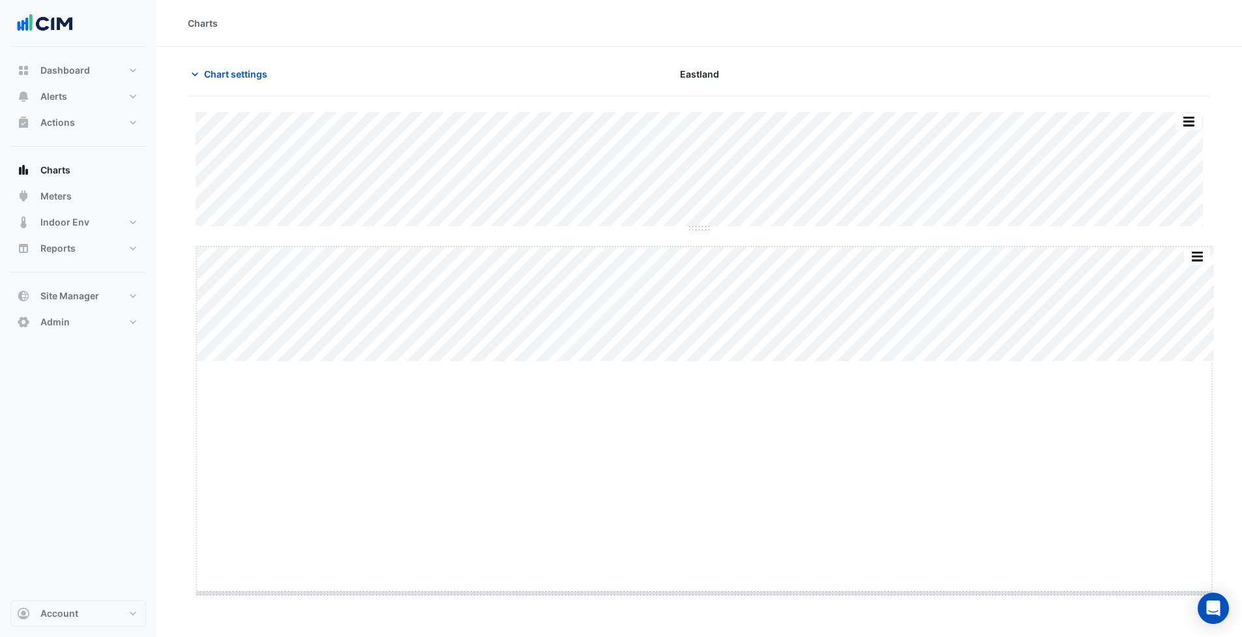
drag, startPoint x: 706, startPoint y: 360, endPoint x: 722, endPoint y: 598, distance: 237.8
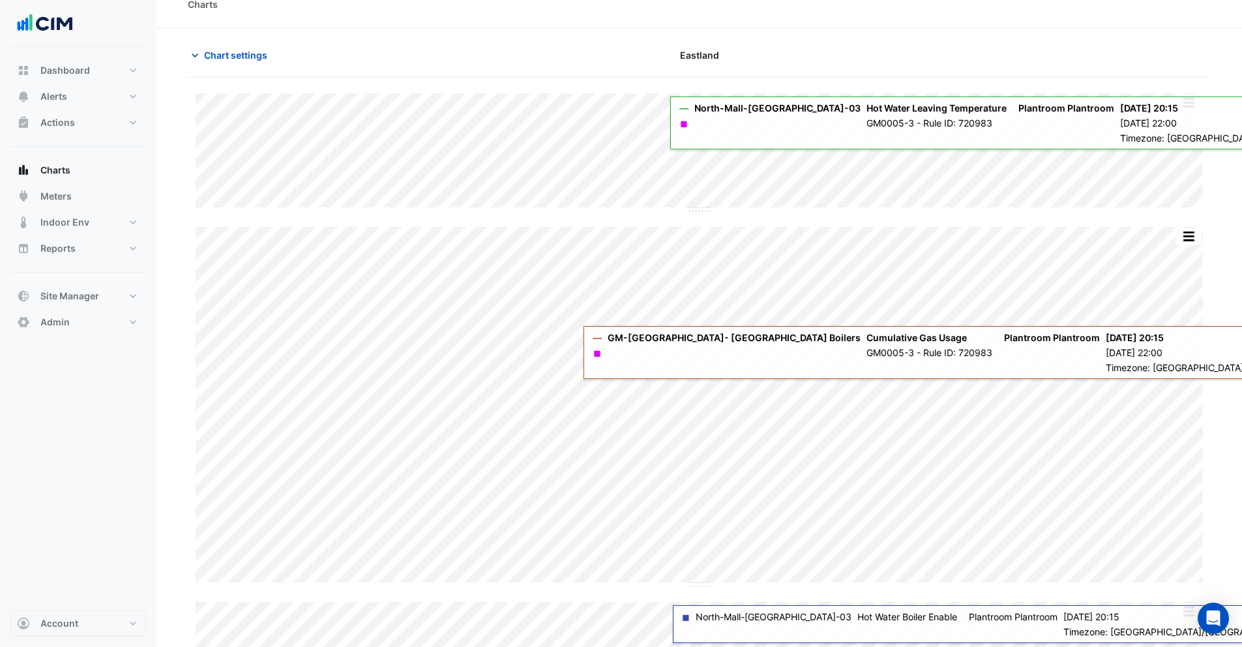
scroll to position [25, 0]
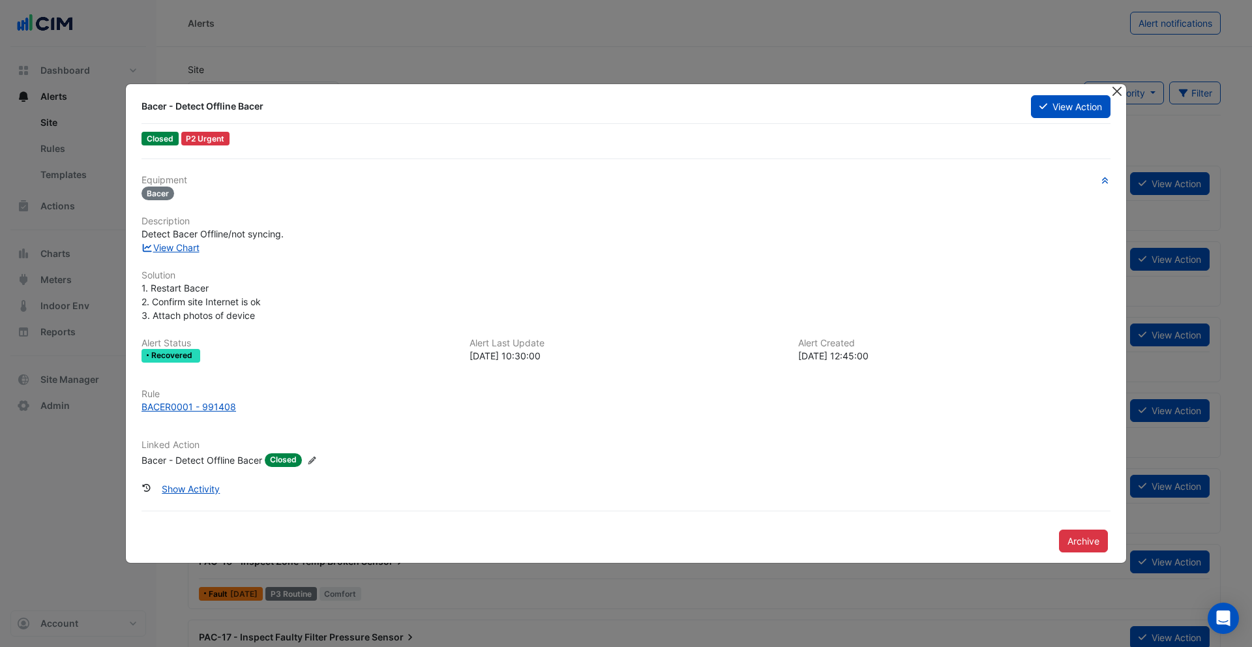
click at [1113, 87] on button "Close" at bounding box center [1116, 91] width 14 height 14
click at [1117, 92] on button "Close" at bounding box center [1116, 91] width 14 height 14
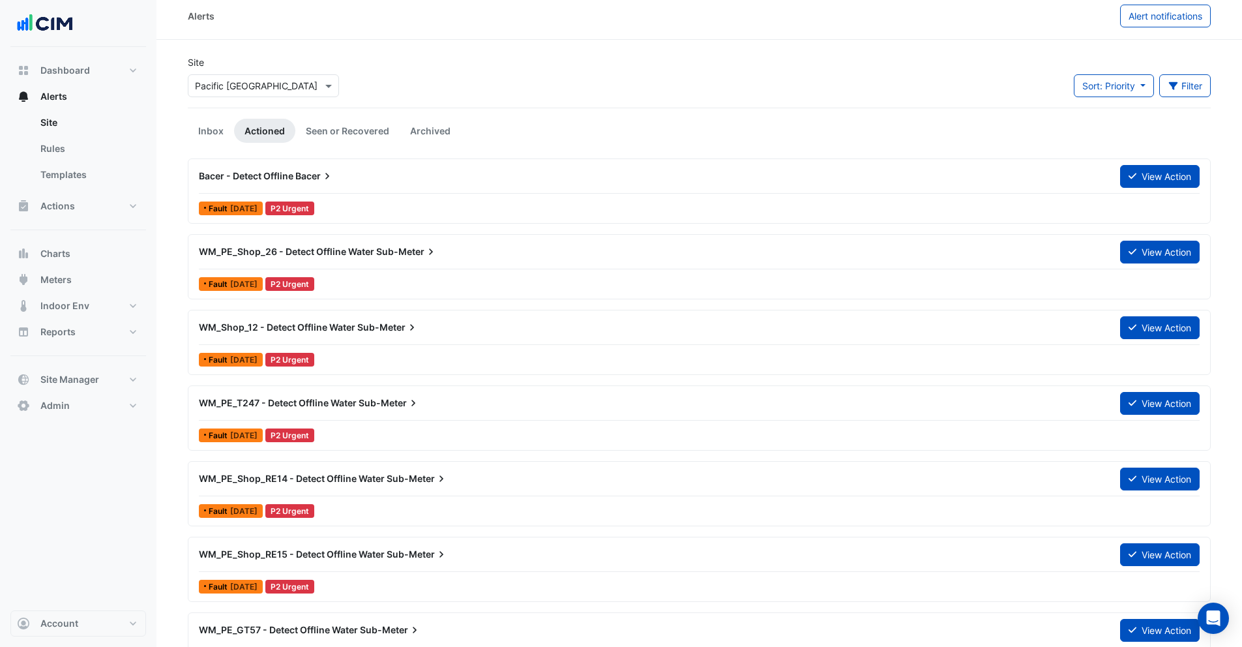
scroll to position [17, 0]
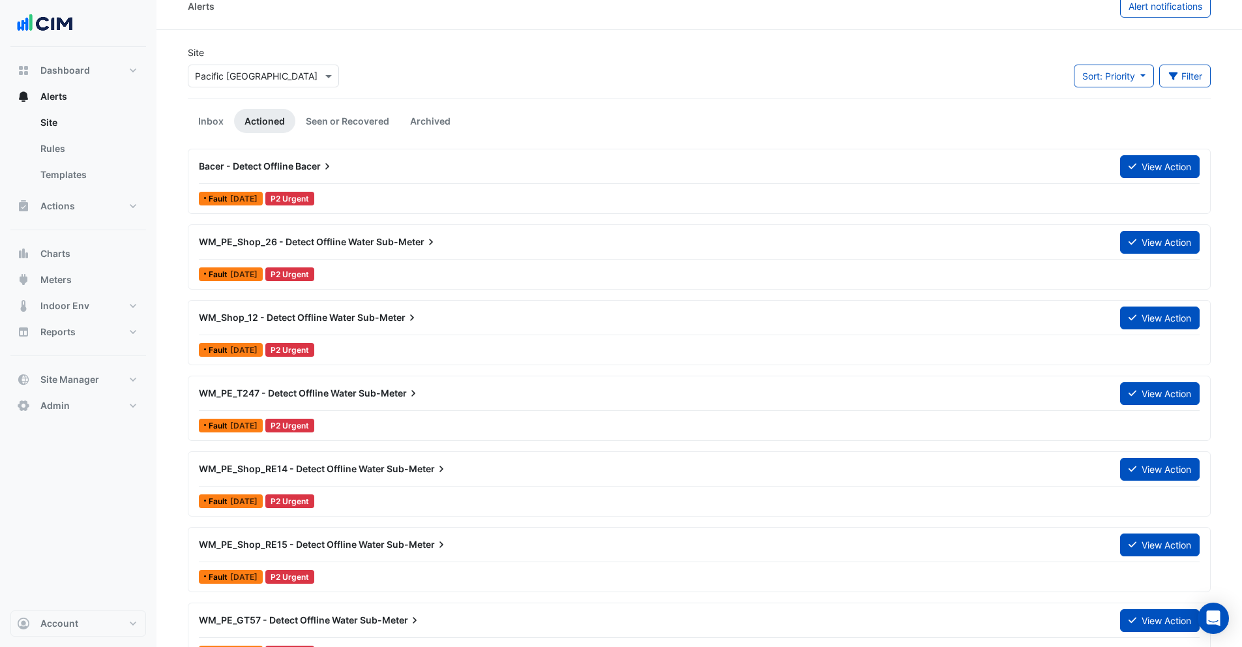
click at [545, 186] on div "Bacer - Detect Offline Bacer View Action Fault [DATE] P2 Urgent" at bounding box center [699, 180] width 1011 height 53
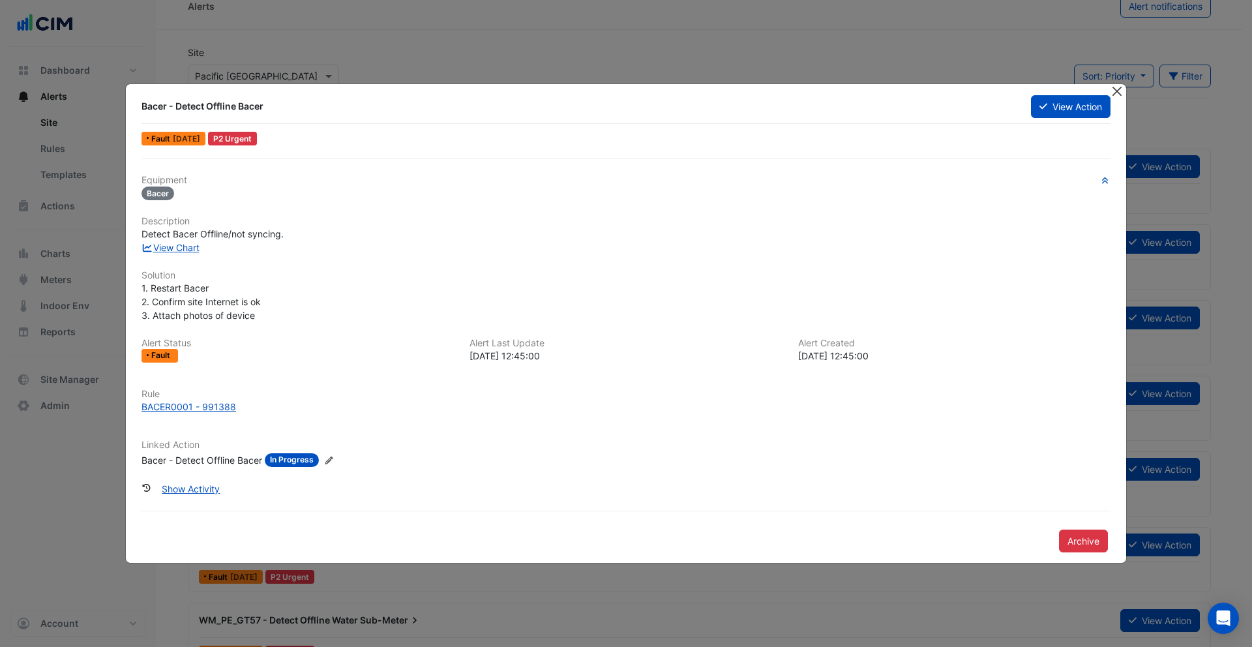
click at [1116, 87] on button "Close" at bounding box center [1116, 91] width 14 height 14
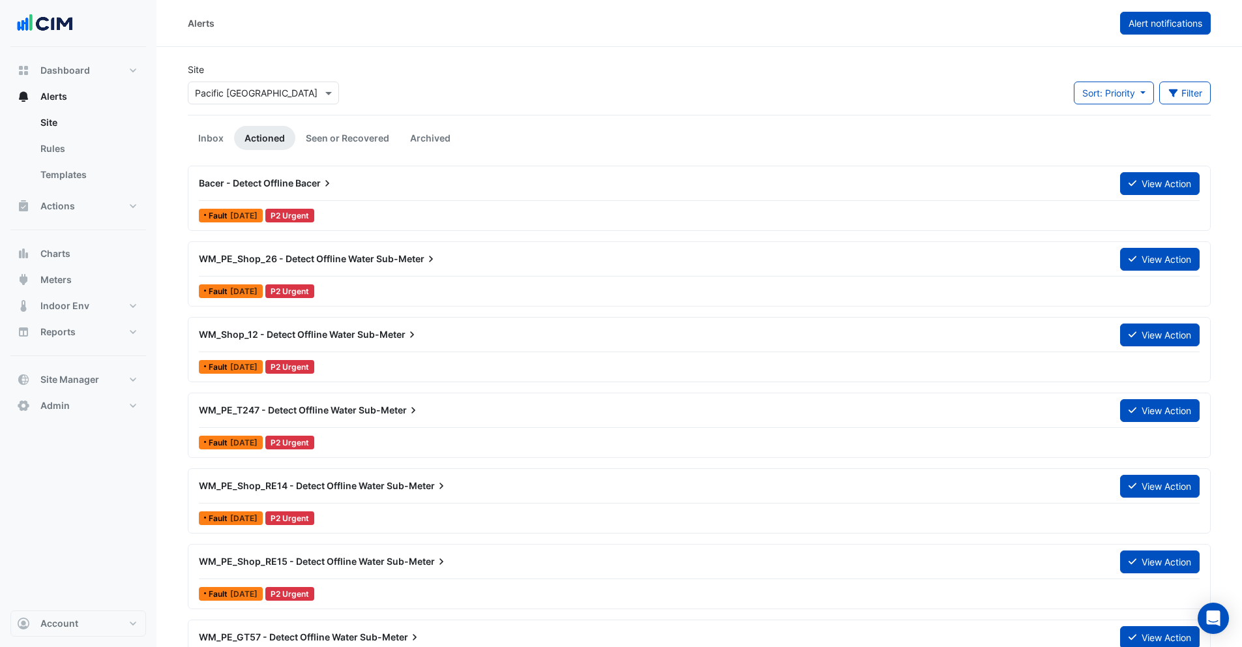
click at [1172, 13] on button "Alert notifications" at bounding box center [1165, 23] width 91 height 23
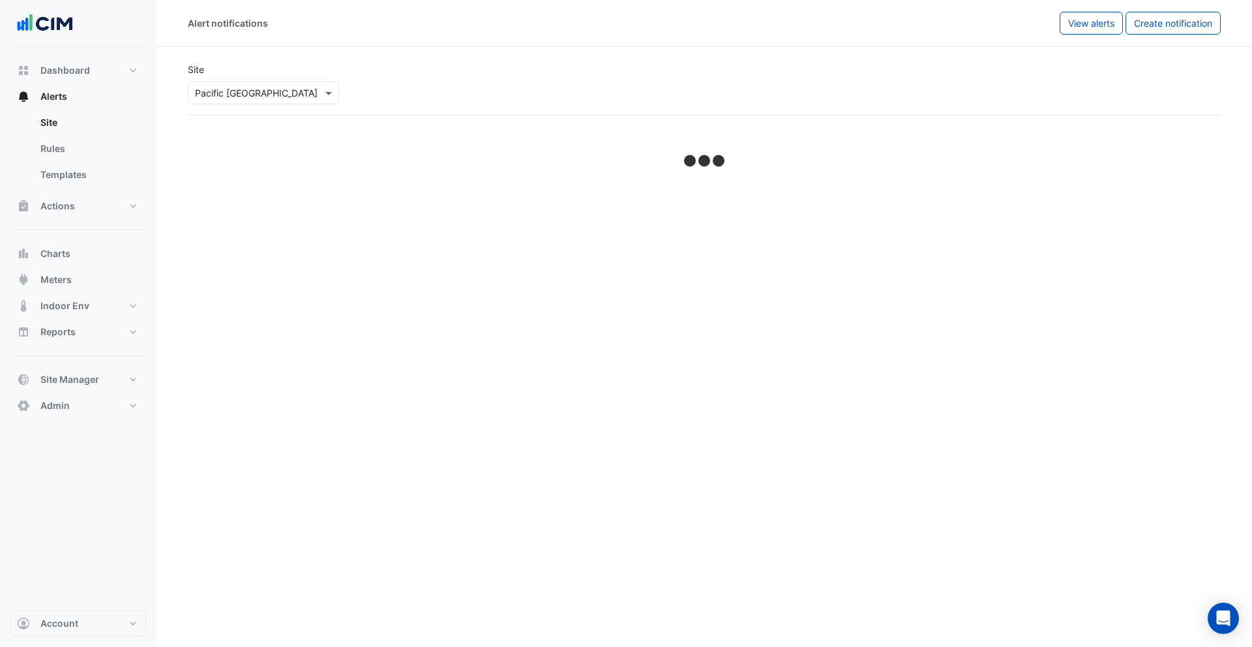
select select "******"
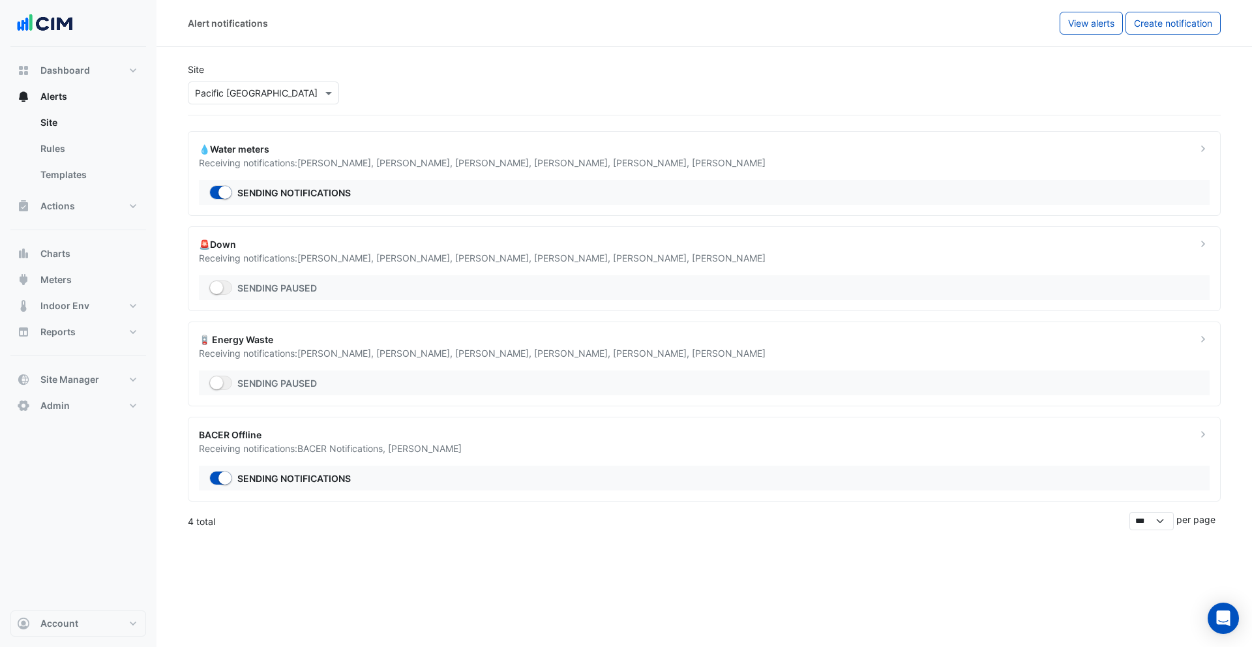
click at [428, 456] on div "BACER Offline Receiving notifications: BACER Notifications , [PERSON_NAME] Send…" at bounding box center [704, 459] width 1033 height 85
